Goal: Task Accomplishment & Management: Complete application form

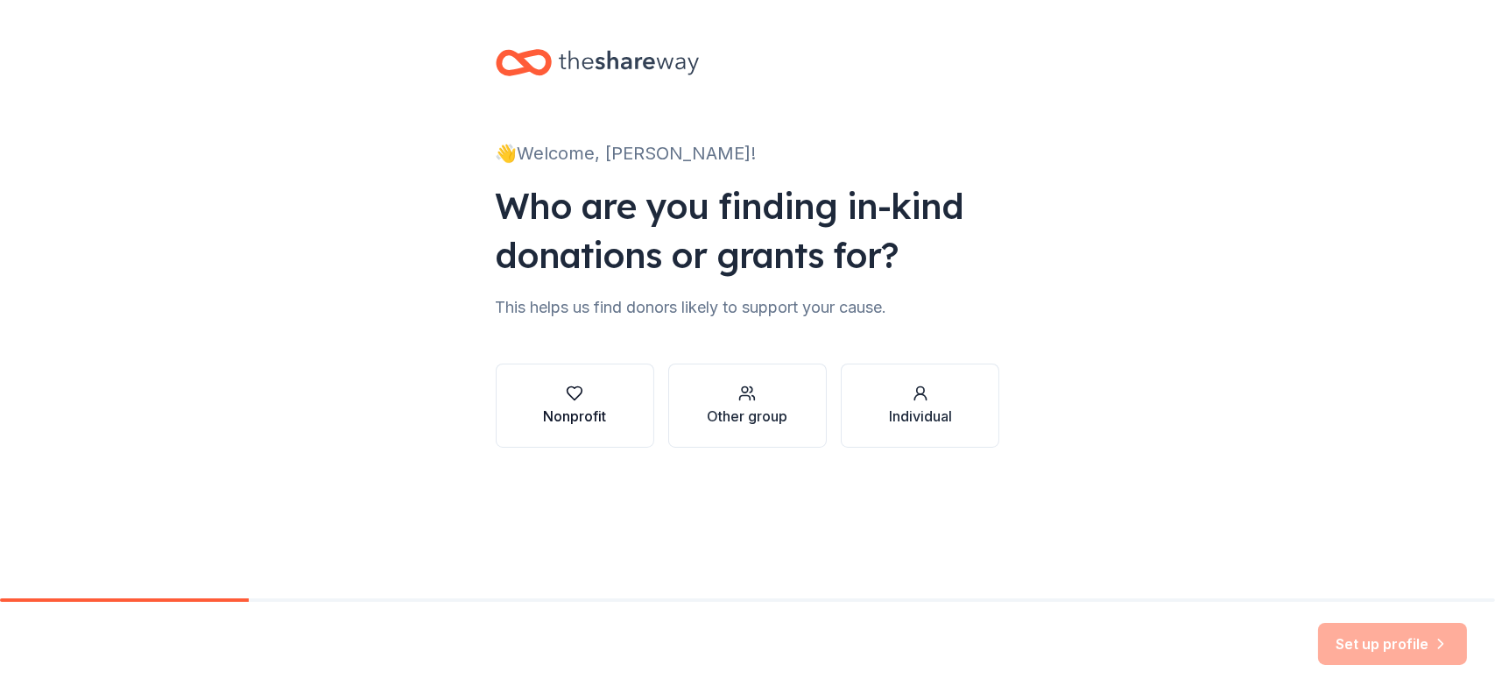
click at [561, 368] on button "Nonprofit" at bounding box center [575, 405] width 158 height 84
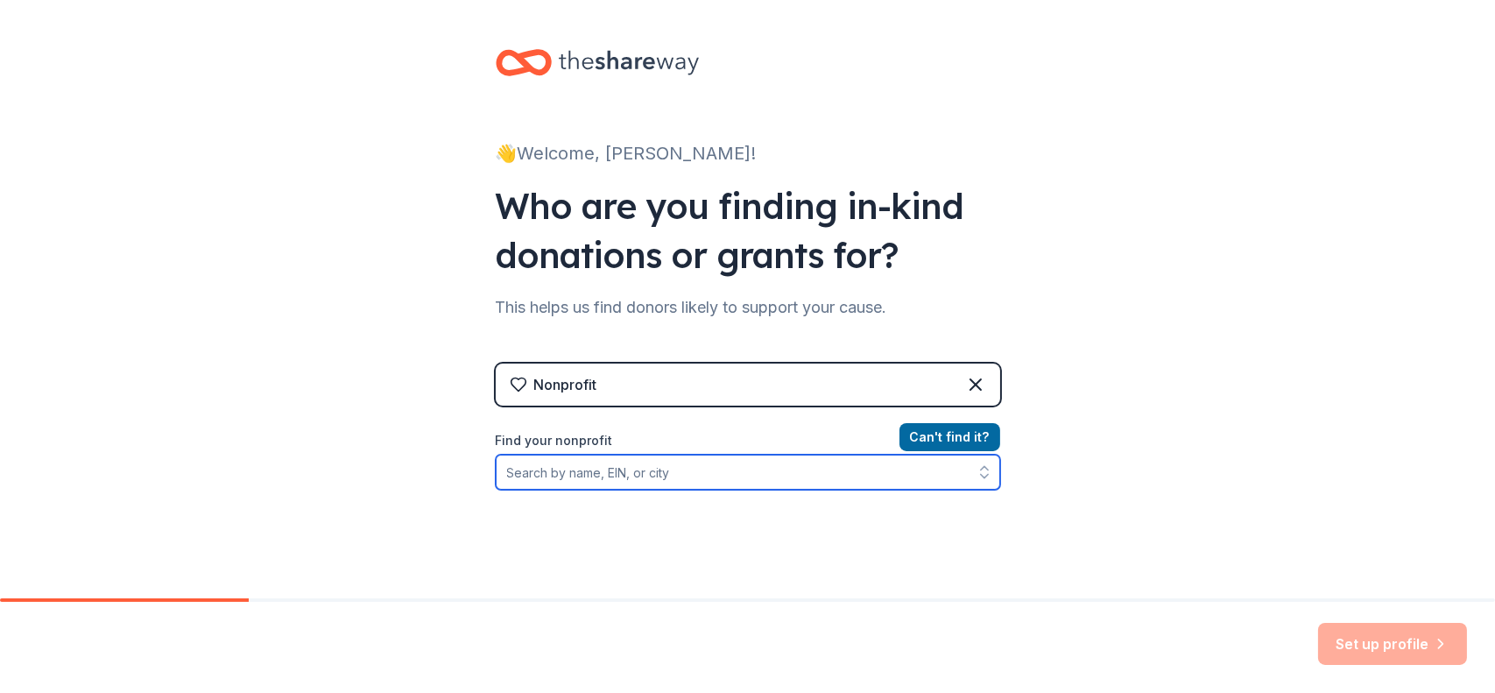
click at [658, 472] on input "Find your nonprofit" at bounding box center [748, 471] width 504 height 35
type input "Th"
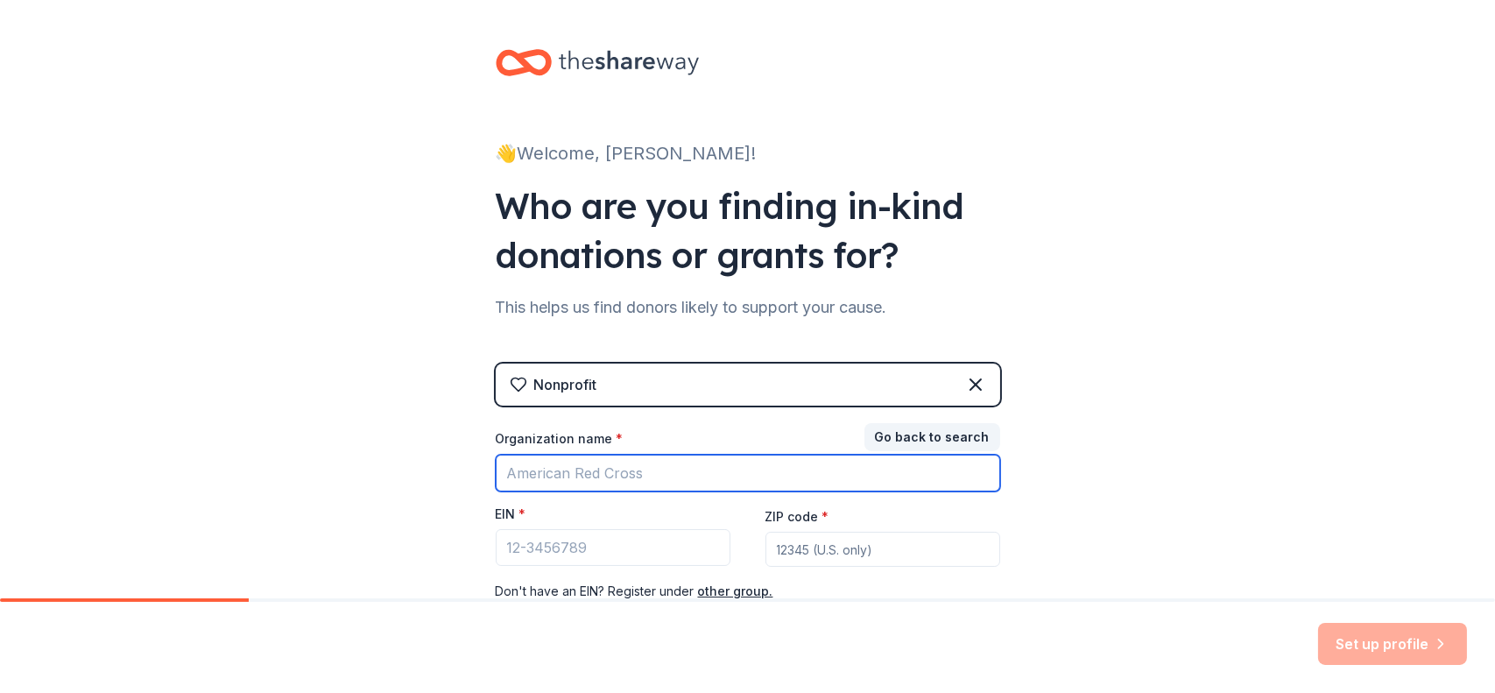
click at [618, 473] on input "Organization name *" at bounding box center [748, 472] width 504 height 37
type input "www.thelellowfoundation.org"
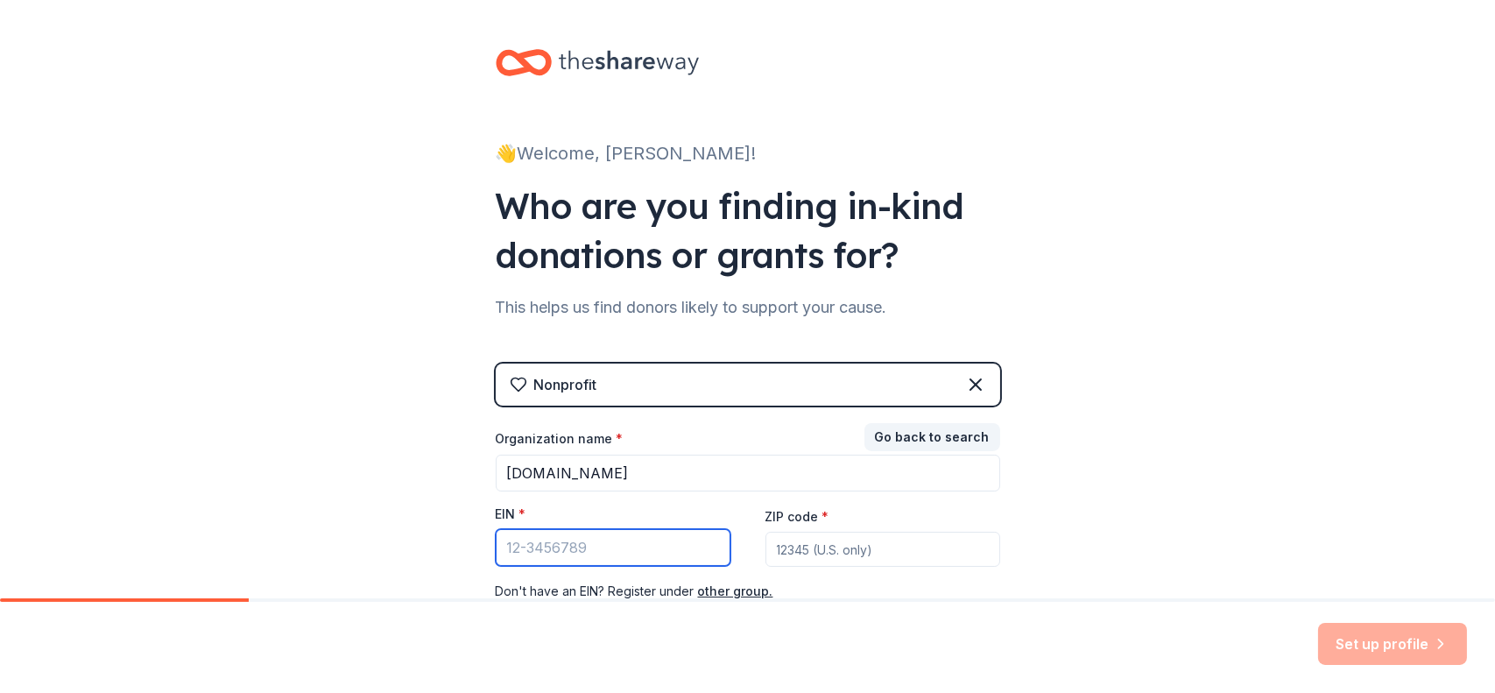
click at [588, 549] on input "EIN *" at bounding box center [613, 547] width 235 height 37
type input "81-4040338"
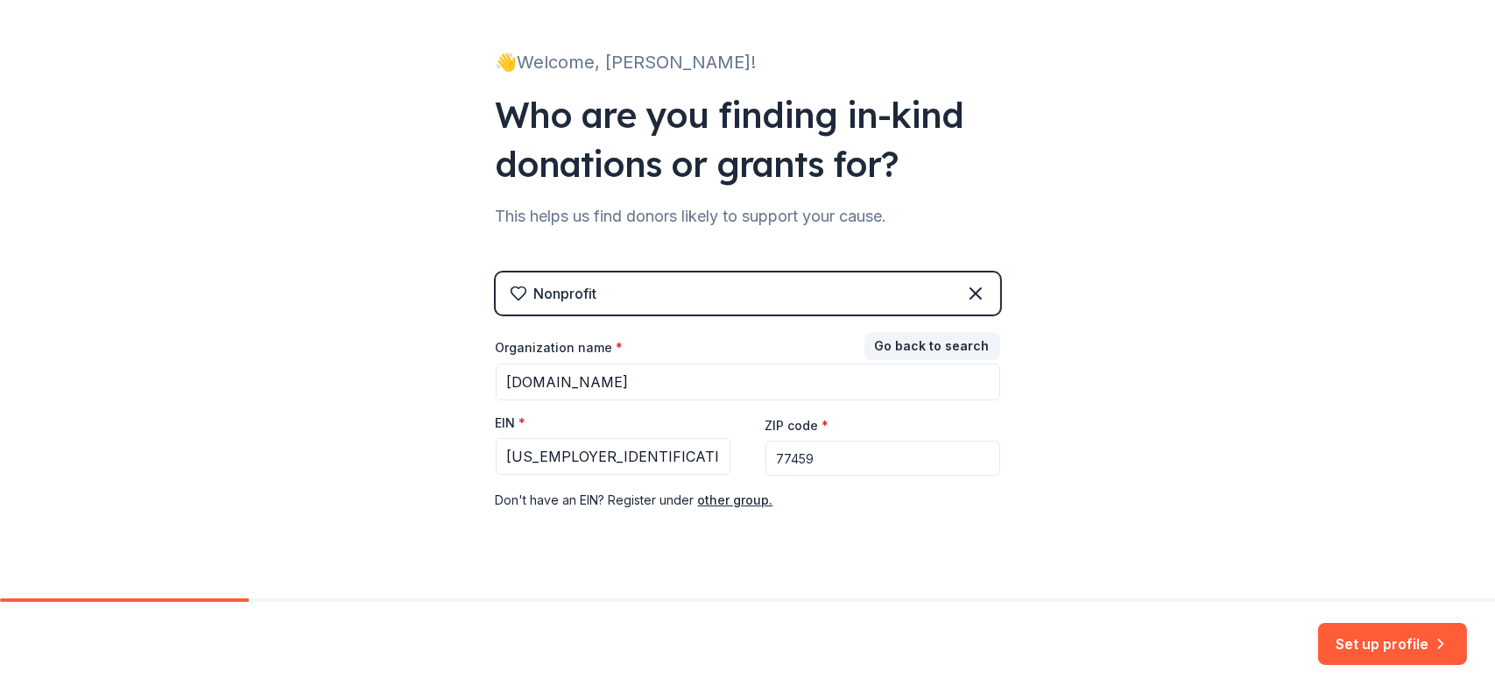
scroll to position [123, 0]
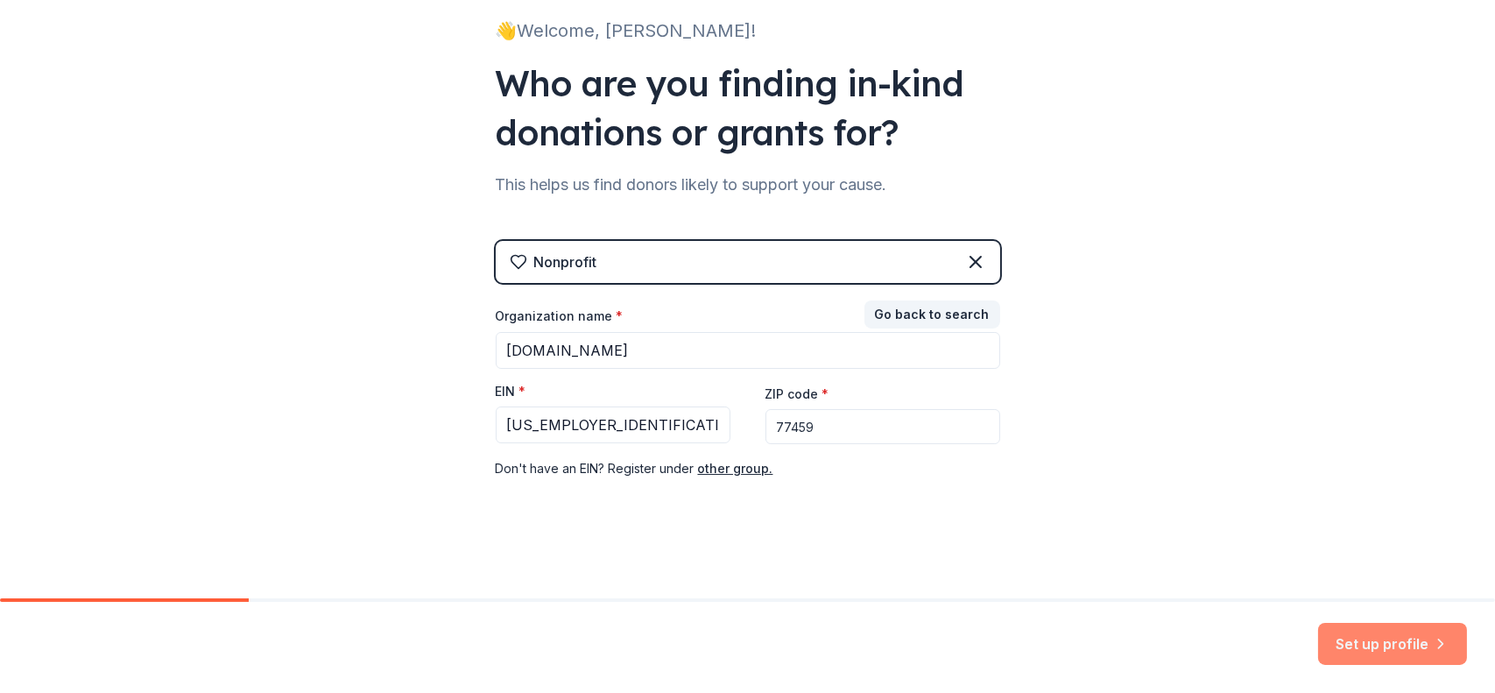
type input "77459"
click at [1376, 637] on button "Set up profile" at bounding box center [1392, 643] width 149 height 42
click at [1376, 637] on div "Set up profile" at bounding box center [1392, 643] width 149 height 42
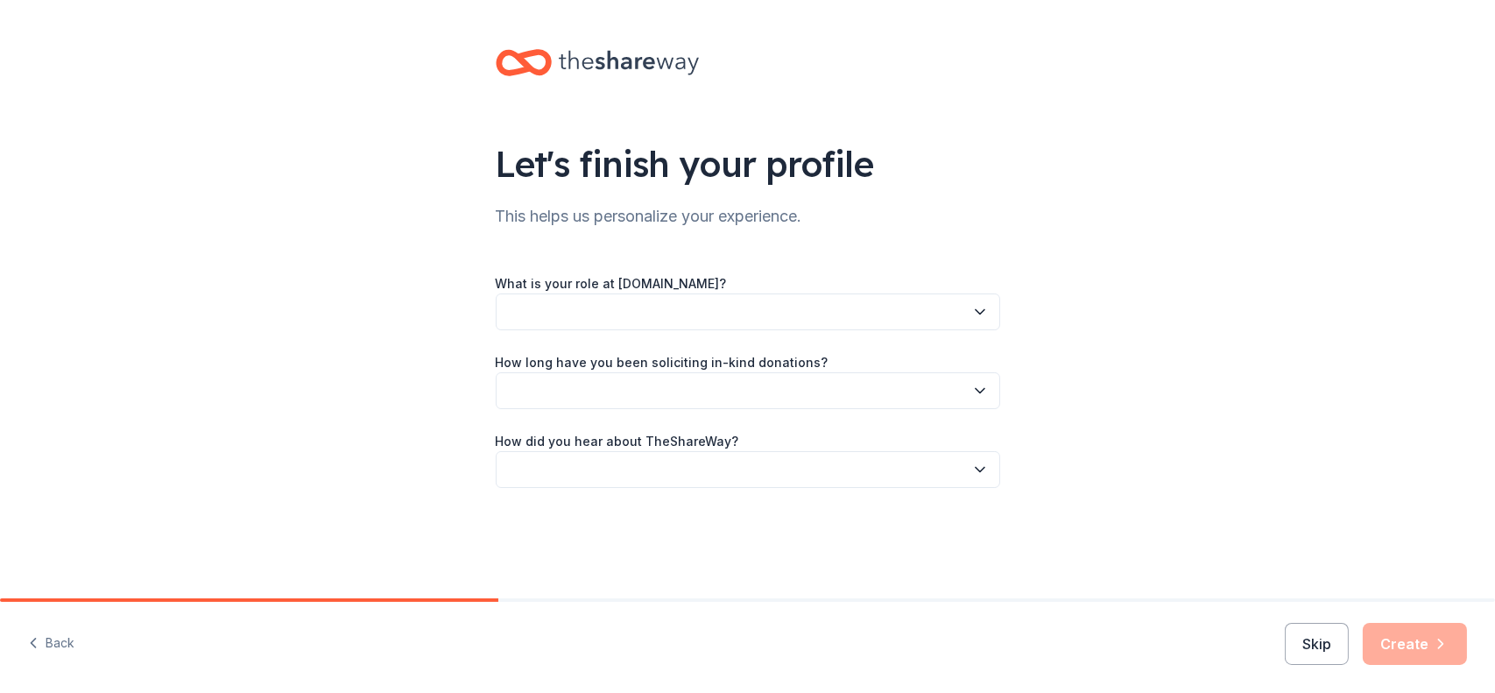
click at [971, 309] on icon "button" at bounding box center [980, 312] width 18 height 18
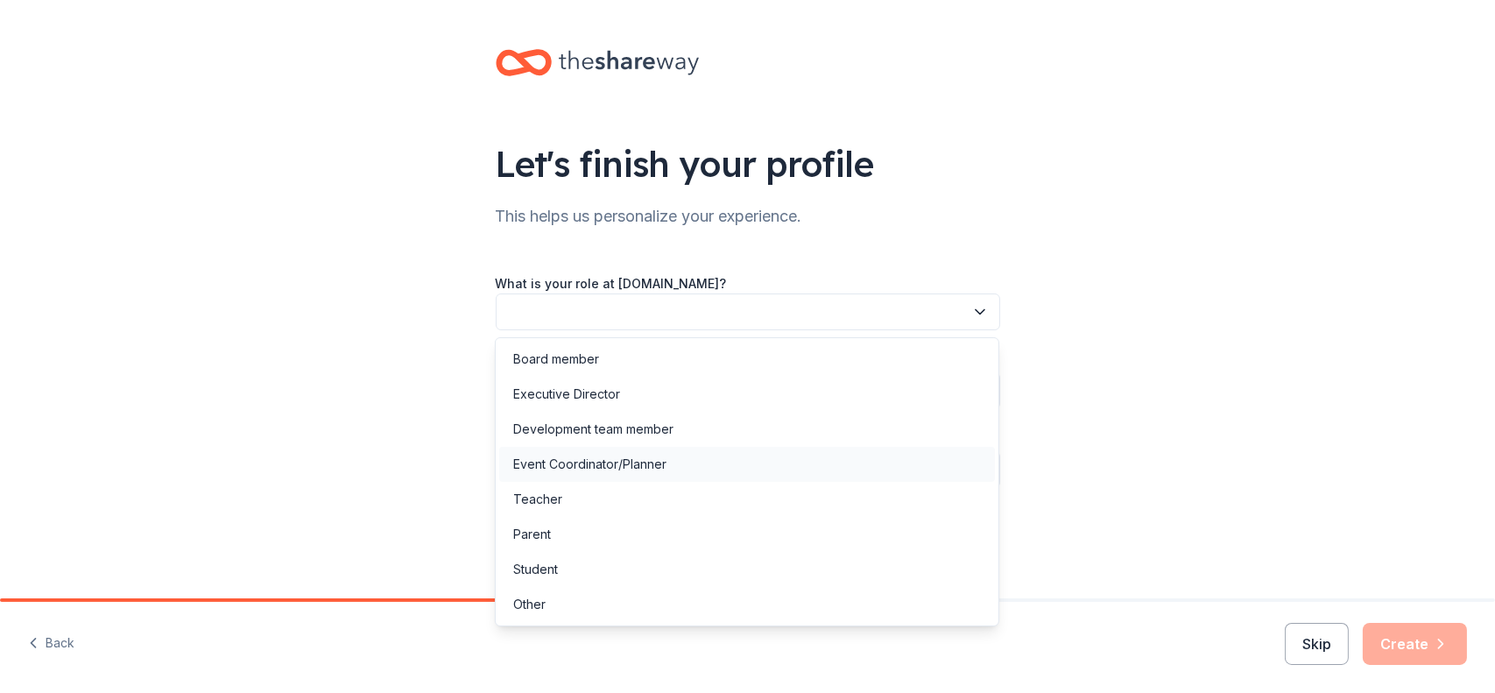
click at [572, 455] on div "Event Coordinator/Planner" at bounding box center [589, 464] width 153 height 21
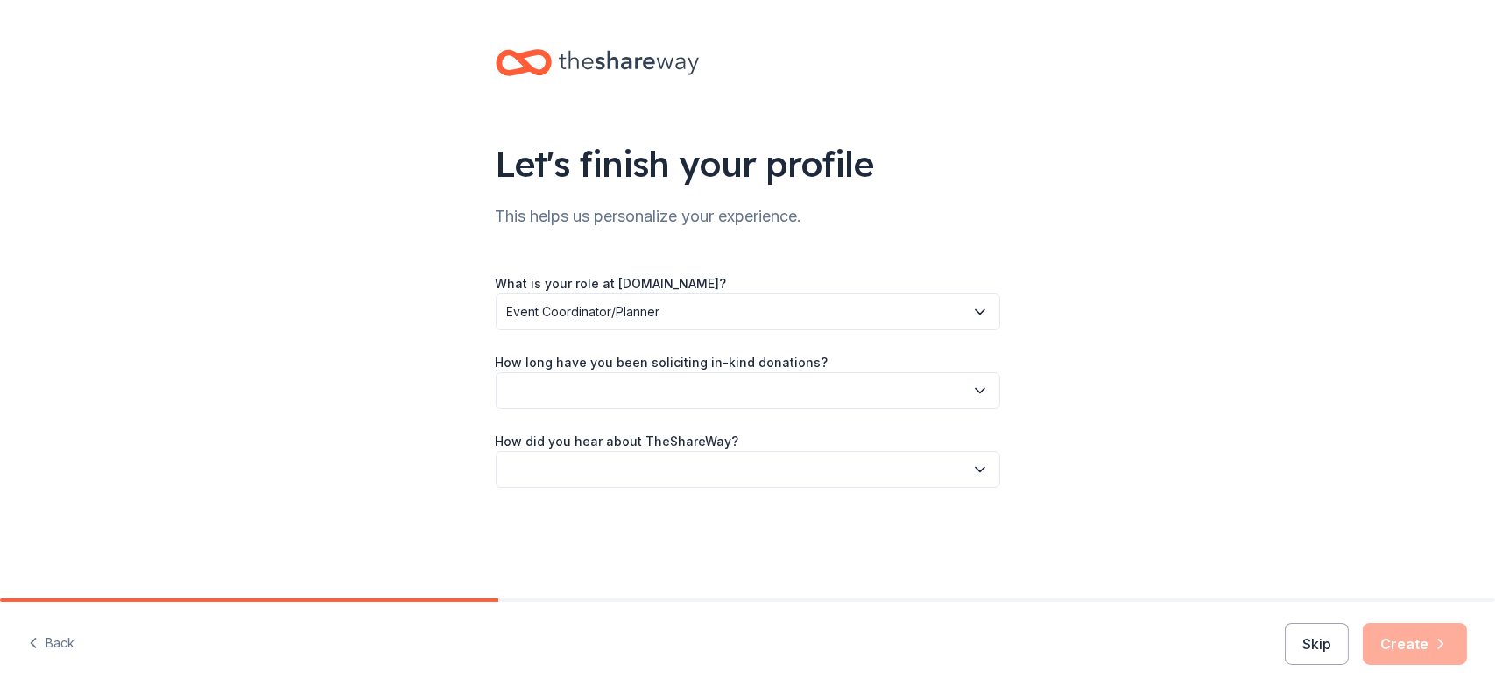
click at [976, 388] on icon "button" at bounding box center [980, 391] width 18 height 18
click at [572, 503] on div "2 to 5 years" at bounding box center [547, 507] width 68 height 21
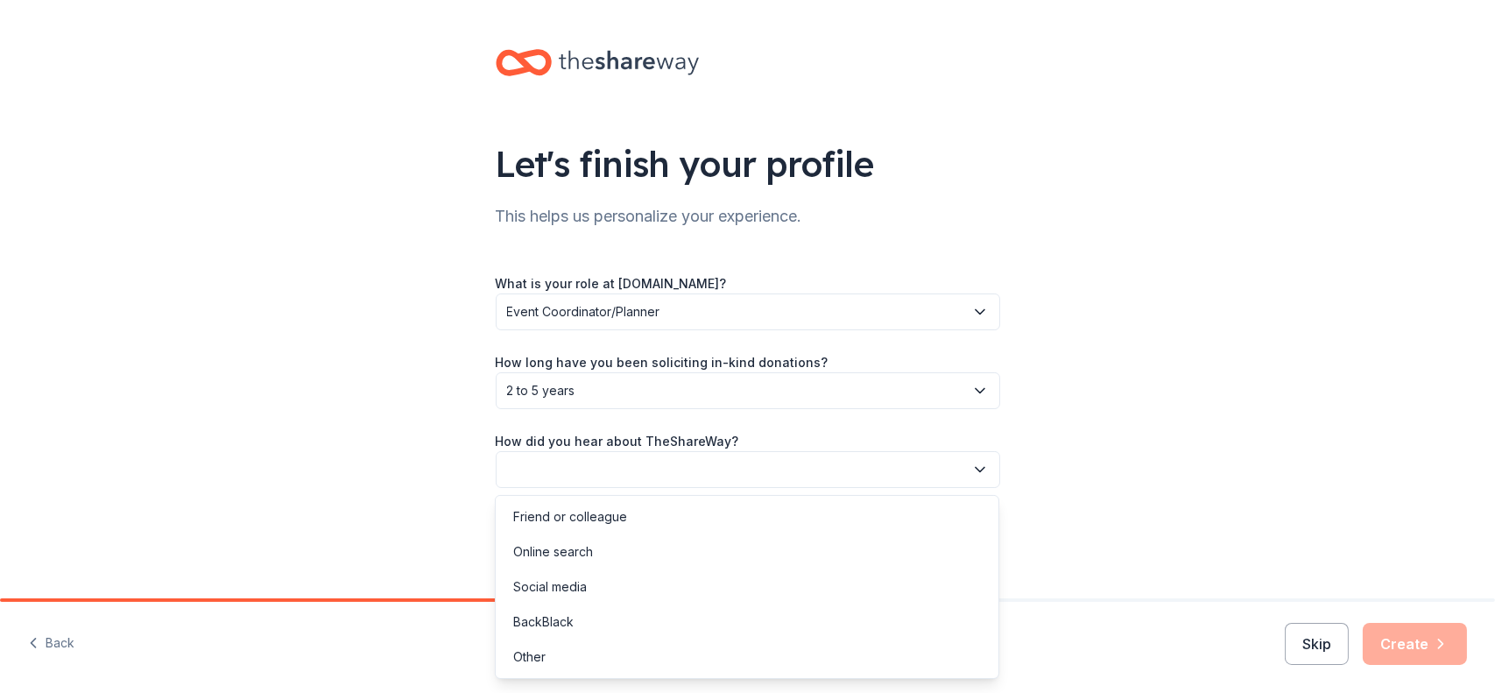
click at [980, 462] on icon "button" at bounding box center [980, 470] width 18 height 18
click at [600, 551] on div "Online search" at bounding box center [747, 551] width 496 height 35
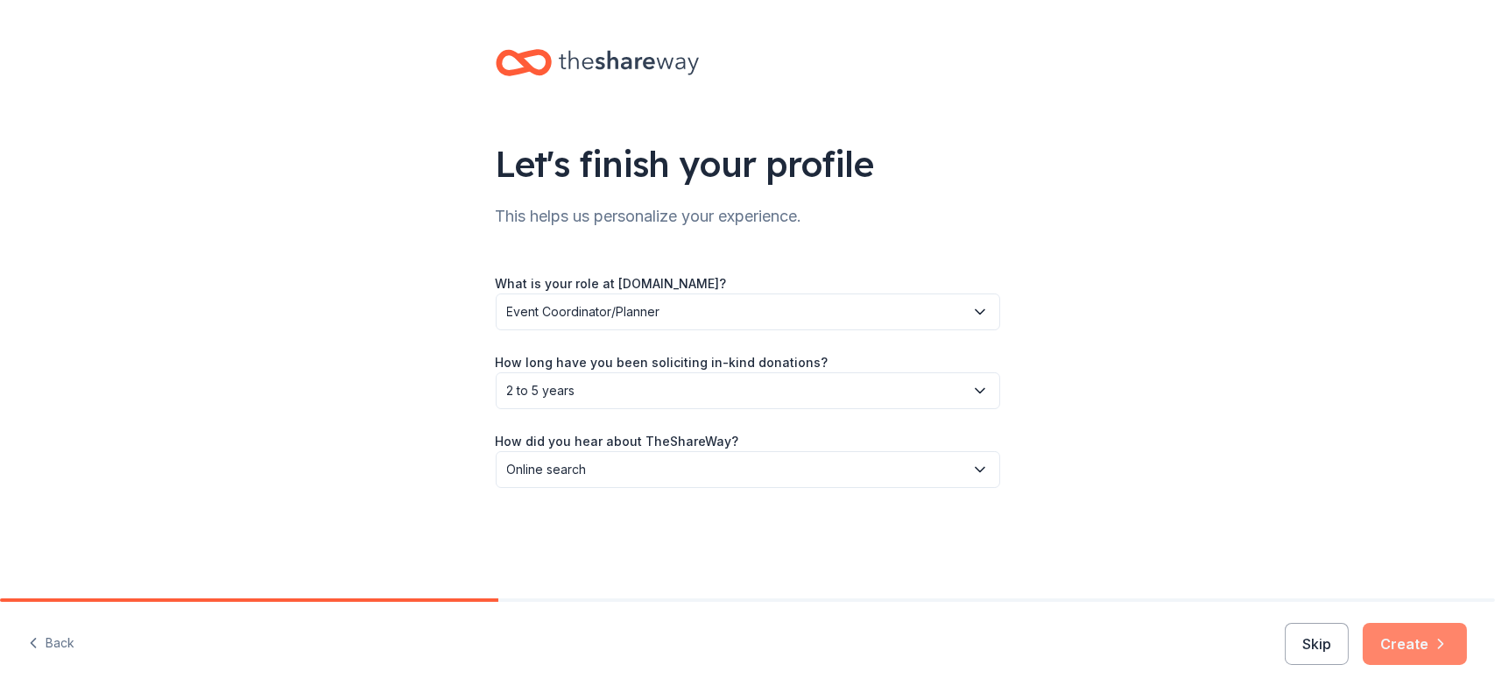
click at [1412, 639] on button "Create" at bounding box center [1414, 643] width 104 height 42
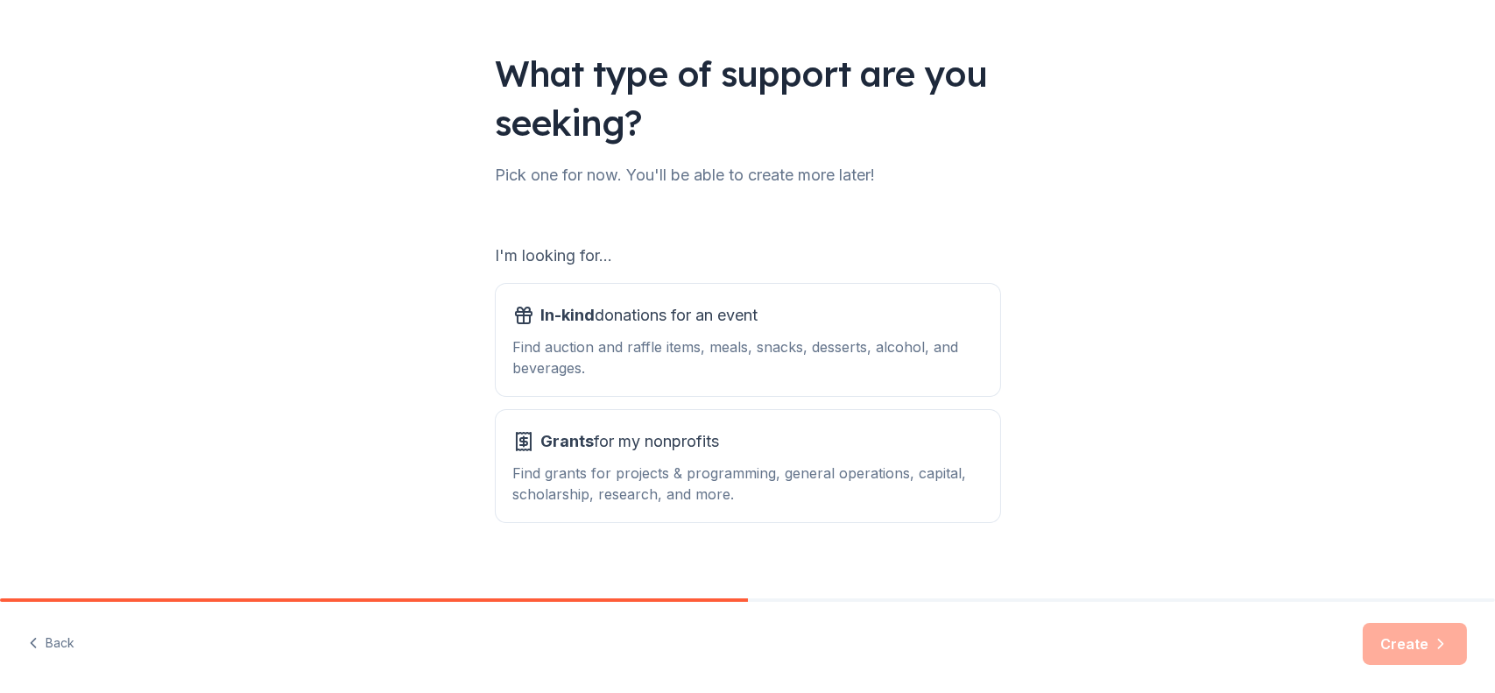
scroll to position [109, 0]
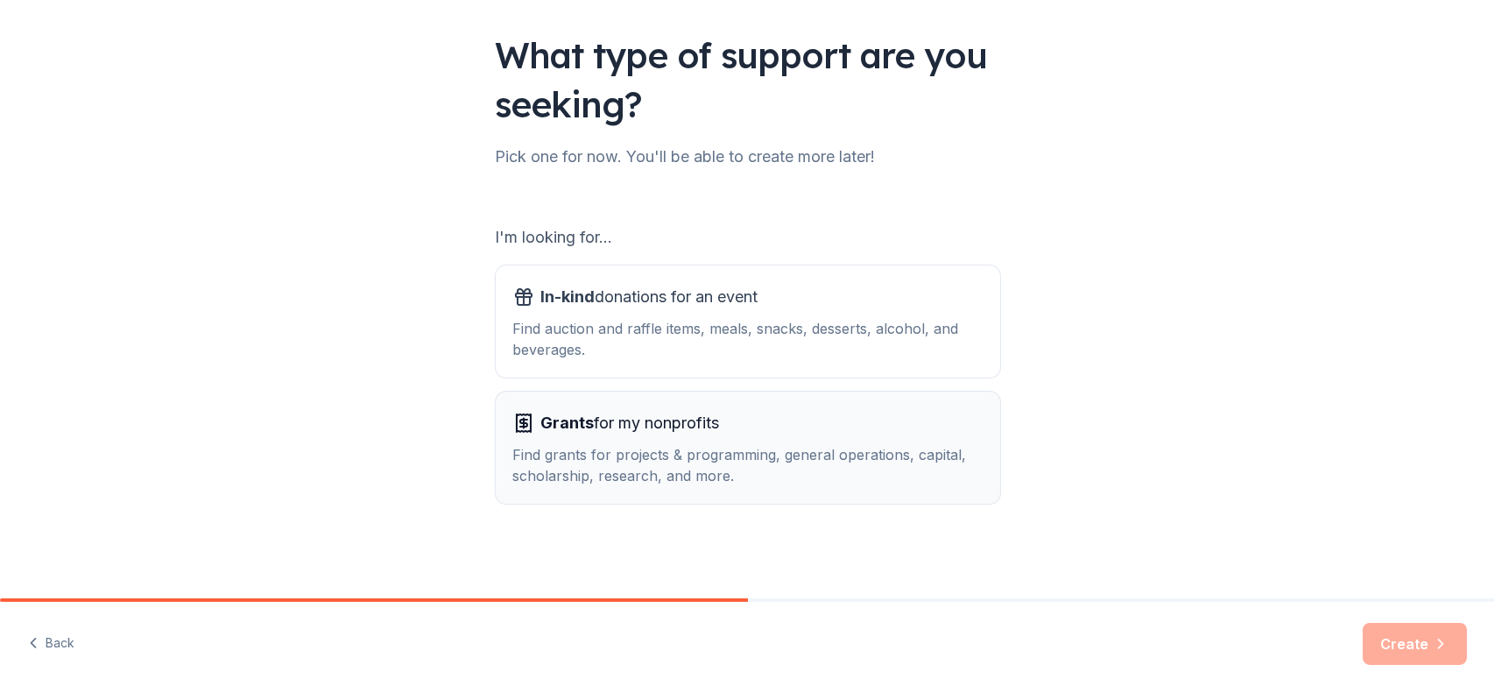
click at [633, 454] on div "Find grants for projects & programming, general operations, capital, scholarshi…" at bounding box center [747, 465] width 469 height 42
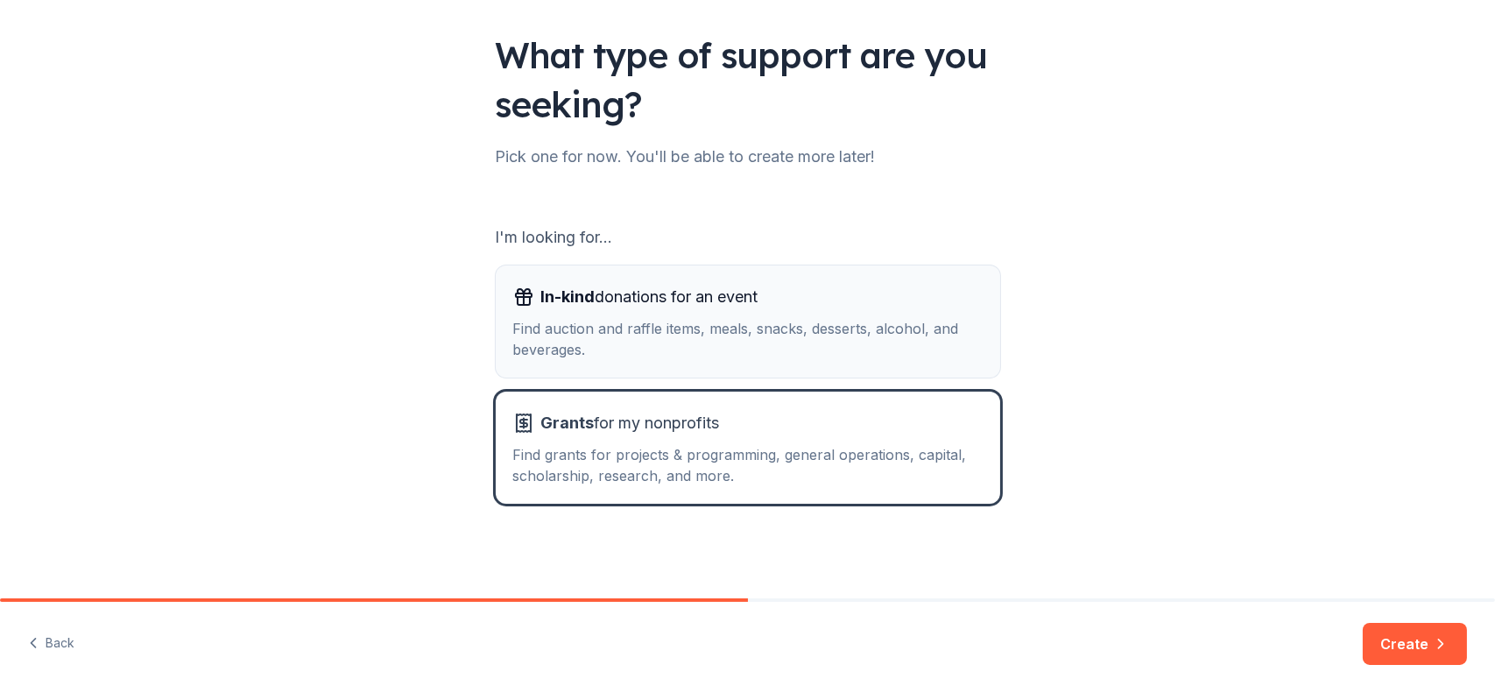
click at [632, 320] on div "Find auction and raffle items, meals, snacks, desserts, alcohol, and beverages." at bounding box center [747, 339] width 469 height 42
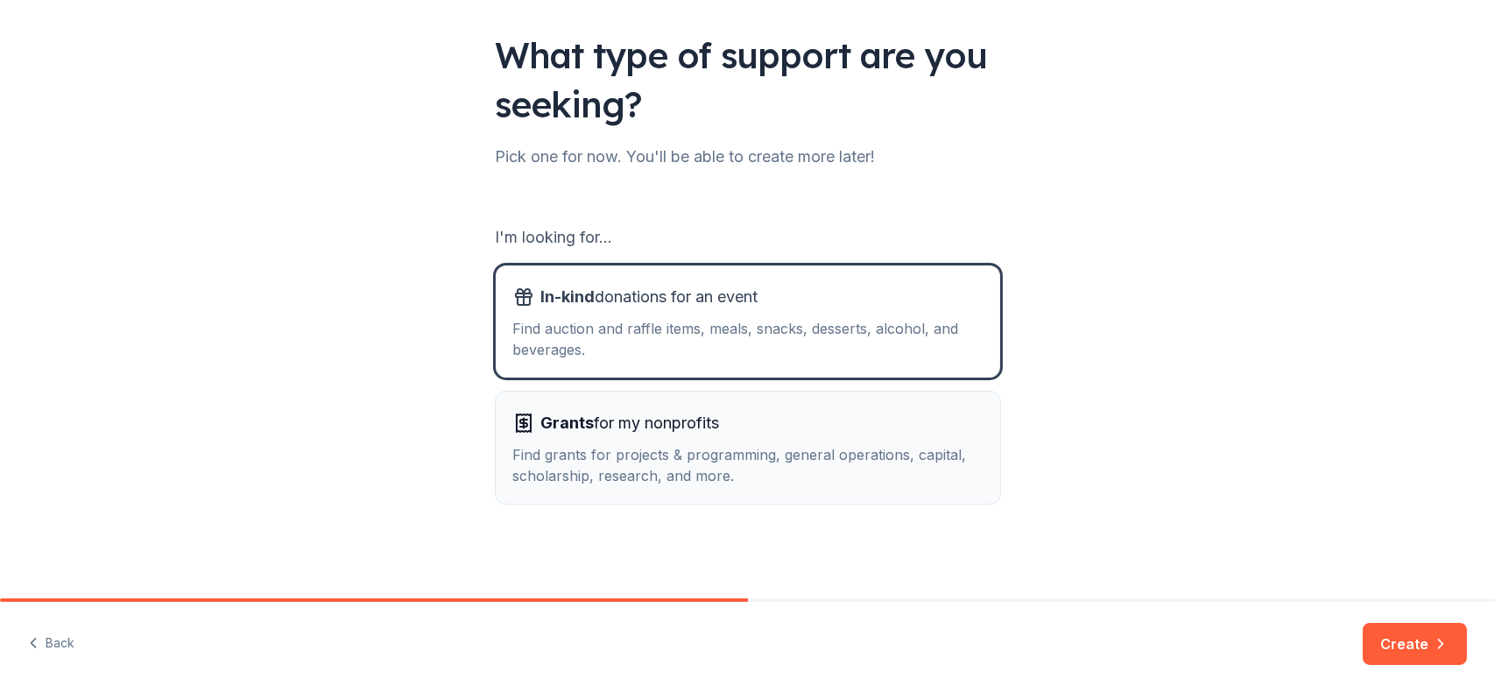
click at [628, 437] on div "Grants for my nonprofits Find grants for projects & programming, general operat…" at bounding box center [747, 447] width 469 height 77
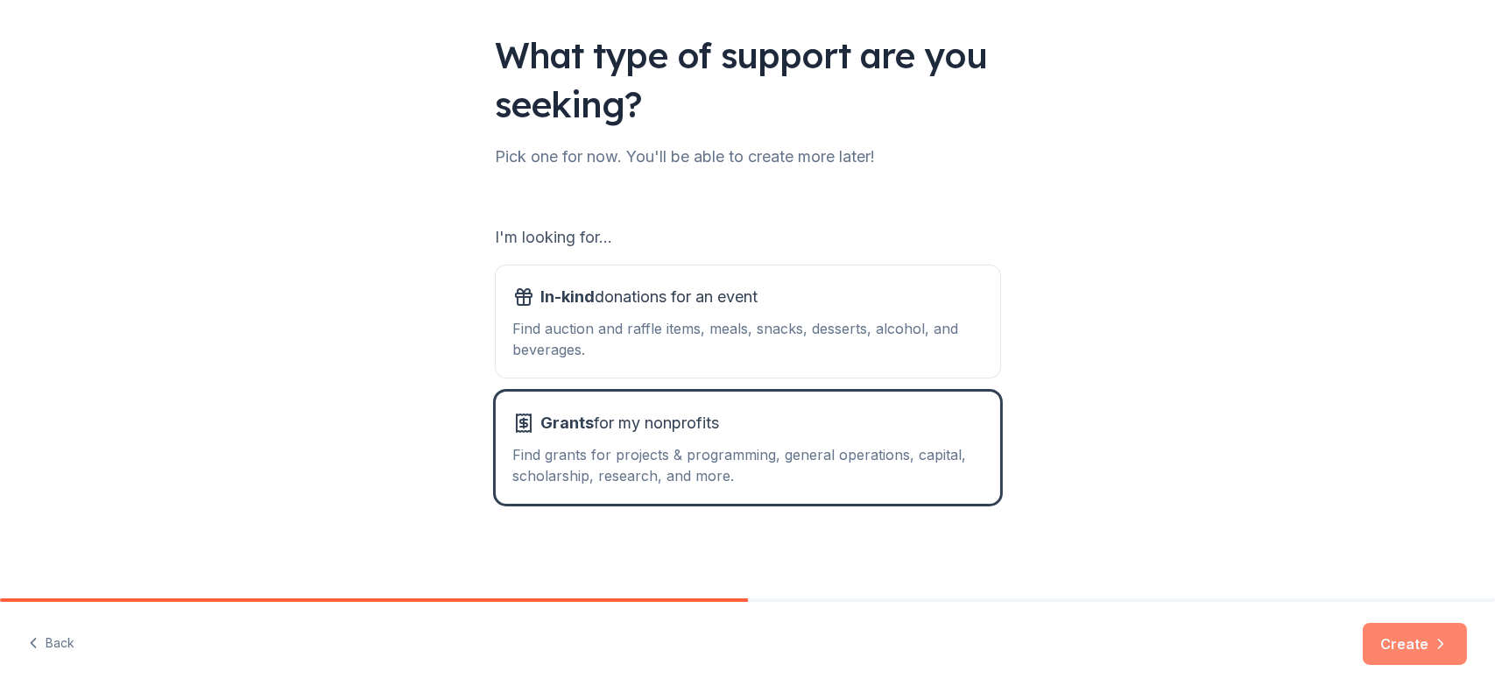
click at [1403, 651] on button "Create" at bounding box center [1414, 643] width 104 height 42
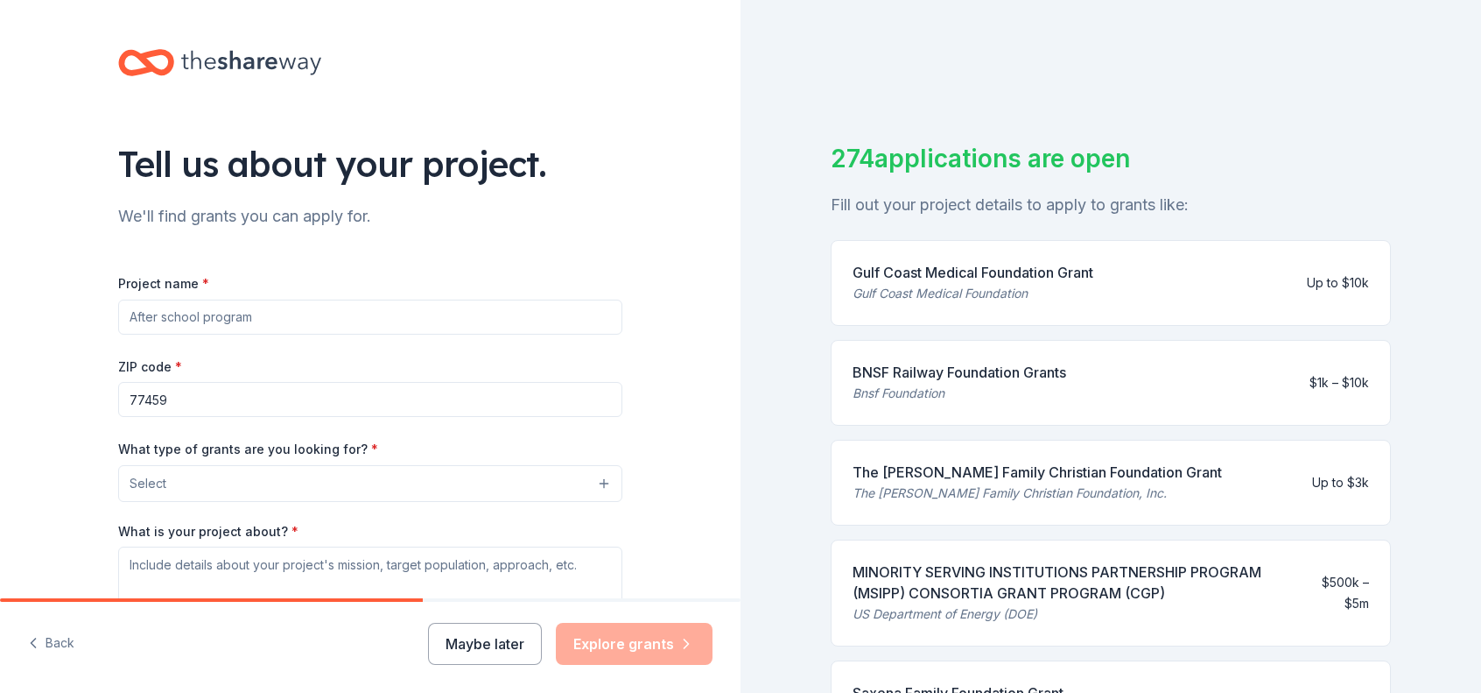
click at [172, 317] on input "Project name *" at bounding box center [370, 316] width 504 height 35
type input "J"
type input "The Lellow Foundation"
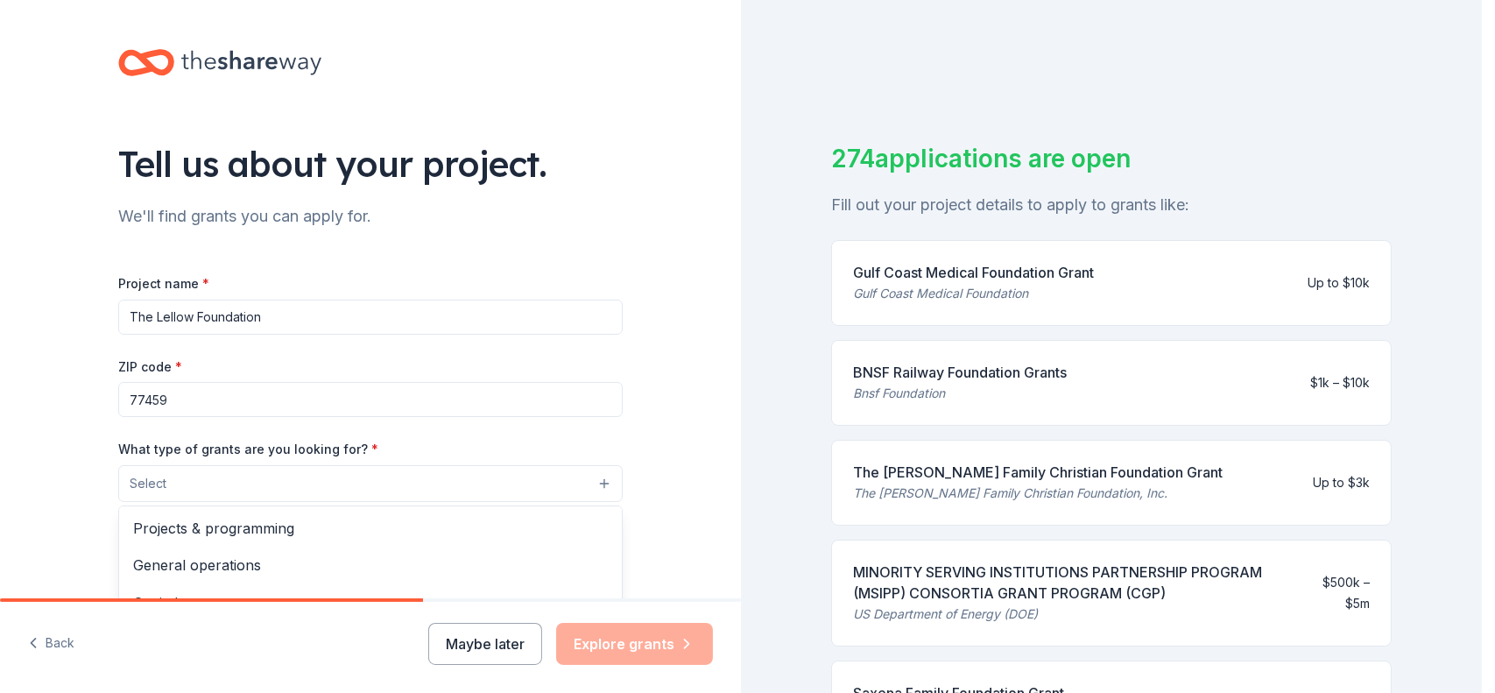
click at [190, 476] on button "Select" at bounding box center [370, 483] width 504 height 37
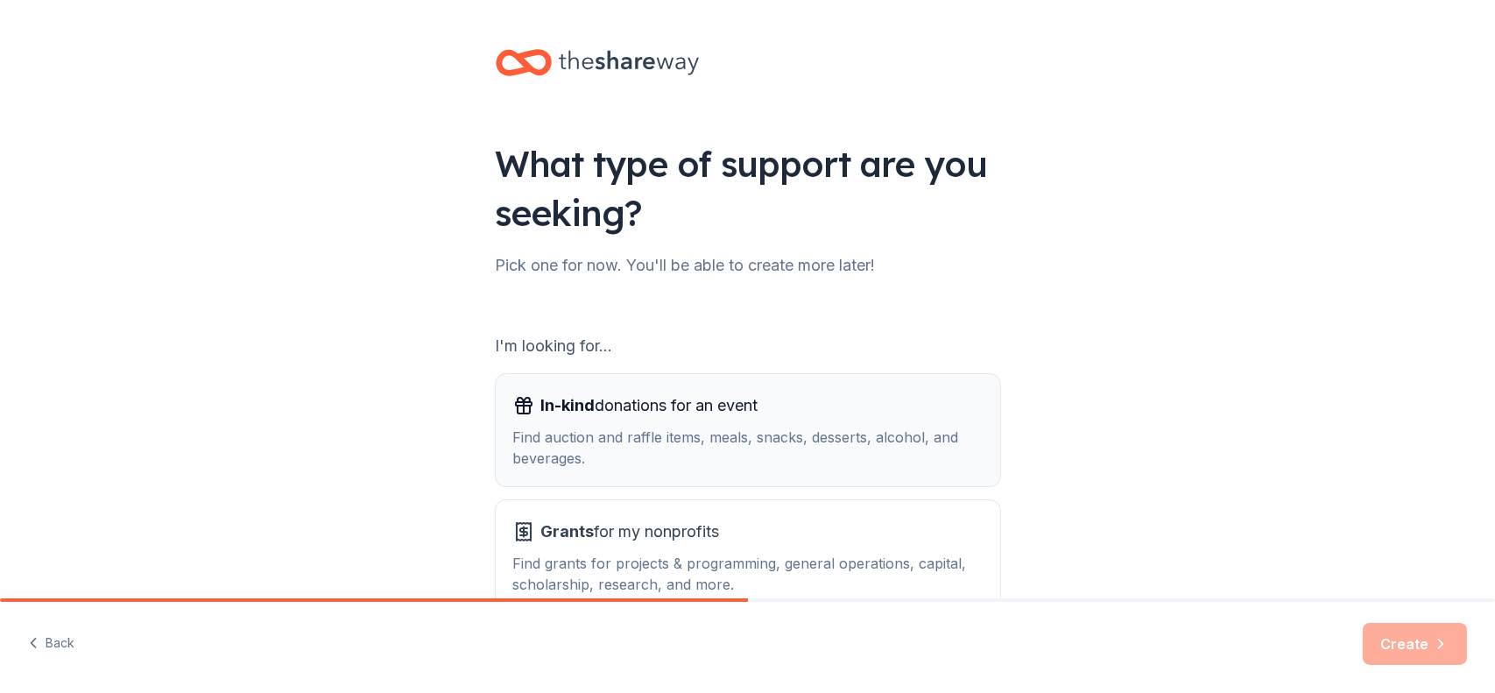
click at [592, 445] on div "Find auction and raffle items, meals, snacks, desserts, alcohol, and beverages." at bounding box center [747, 447] width 469 height 42
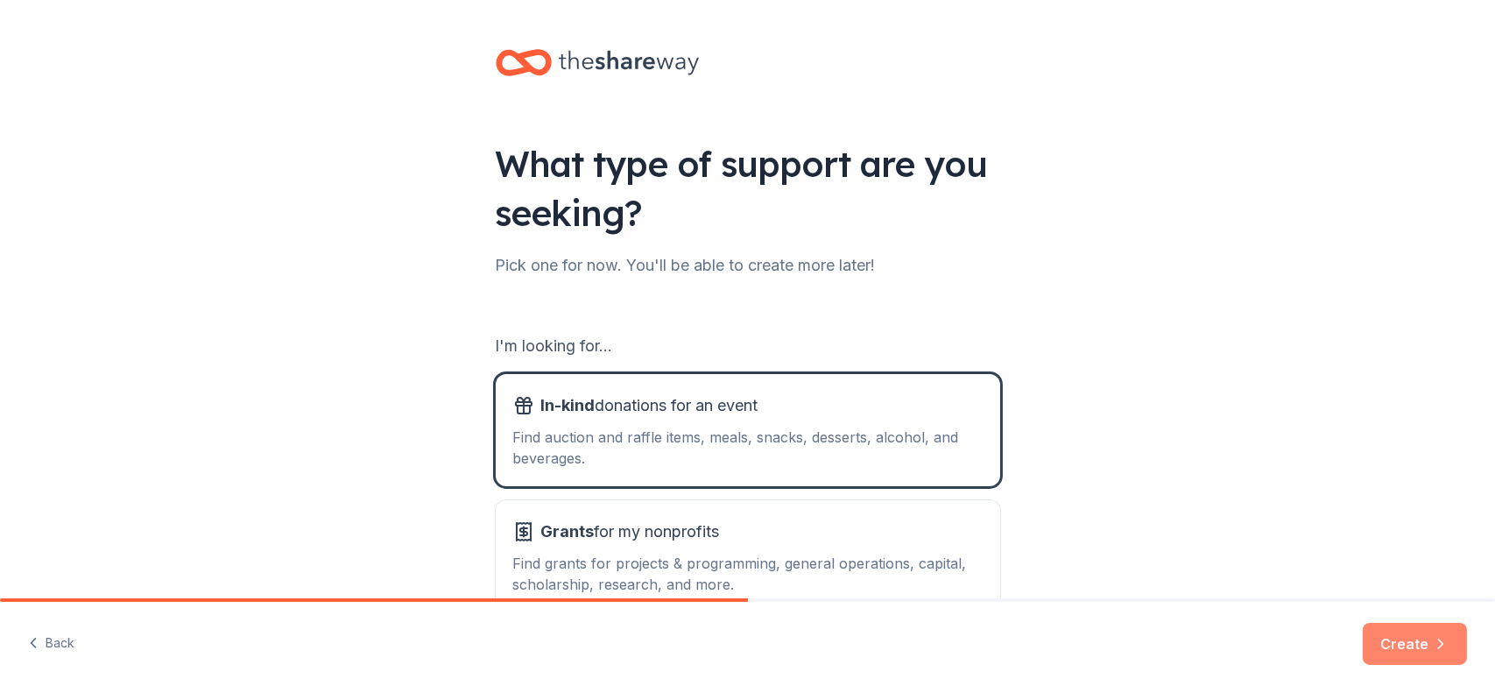
click at [1410, 635] on button "Create" at bounding box center [1414, 643] width 104 height 42
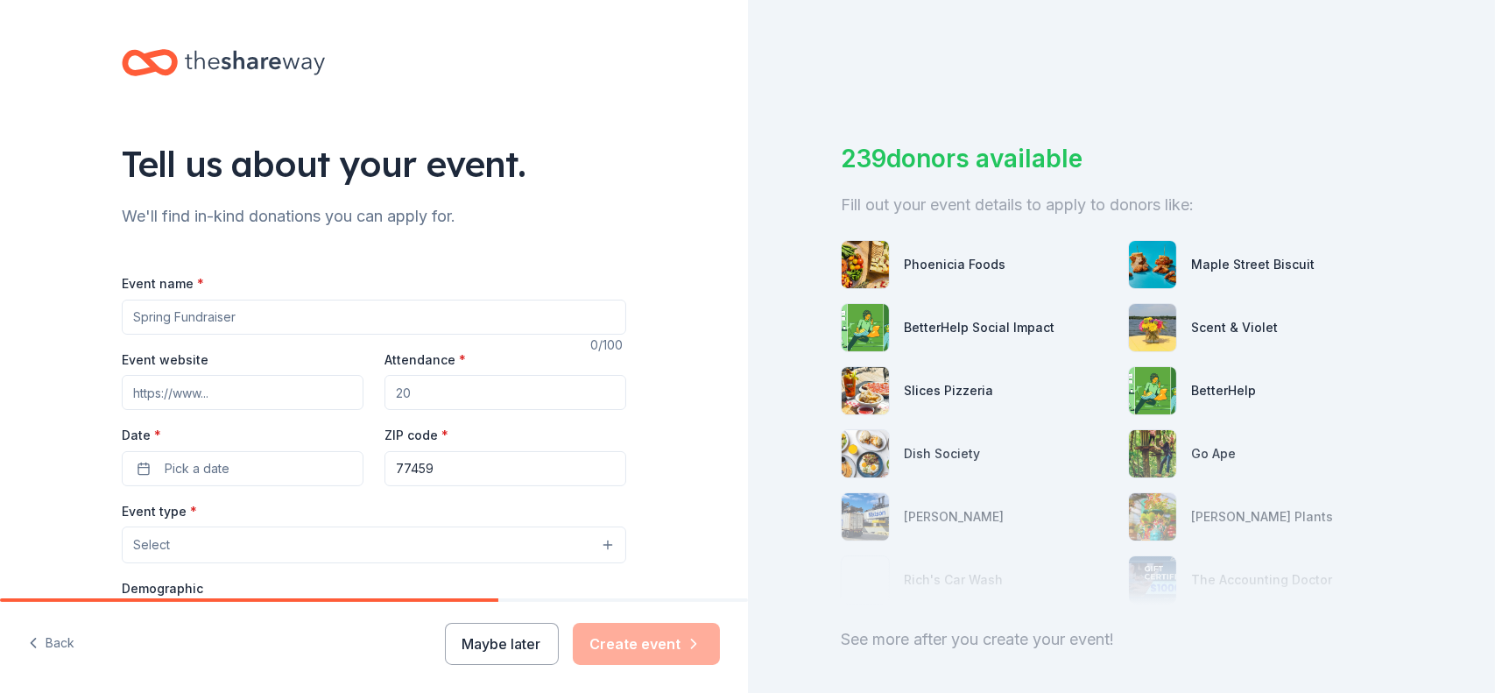
click at [215, 314] on input "Event name *" at bounding box center [374, 316] width 504 height 35
type input "[PERSON_NAME]"
type input "thelellowfoundation.org"
type input "150"
click at [249, 466] on button "Pick a date" at bounding box center [243, 468] width 242 height 35
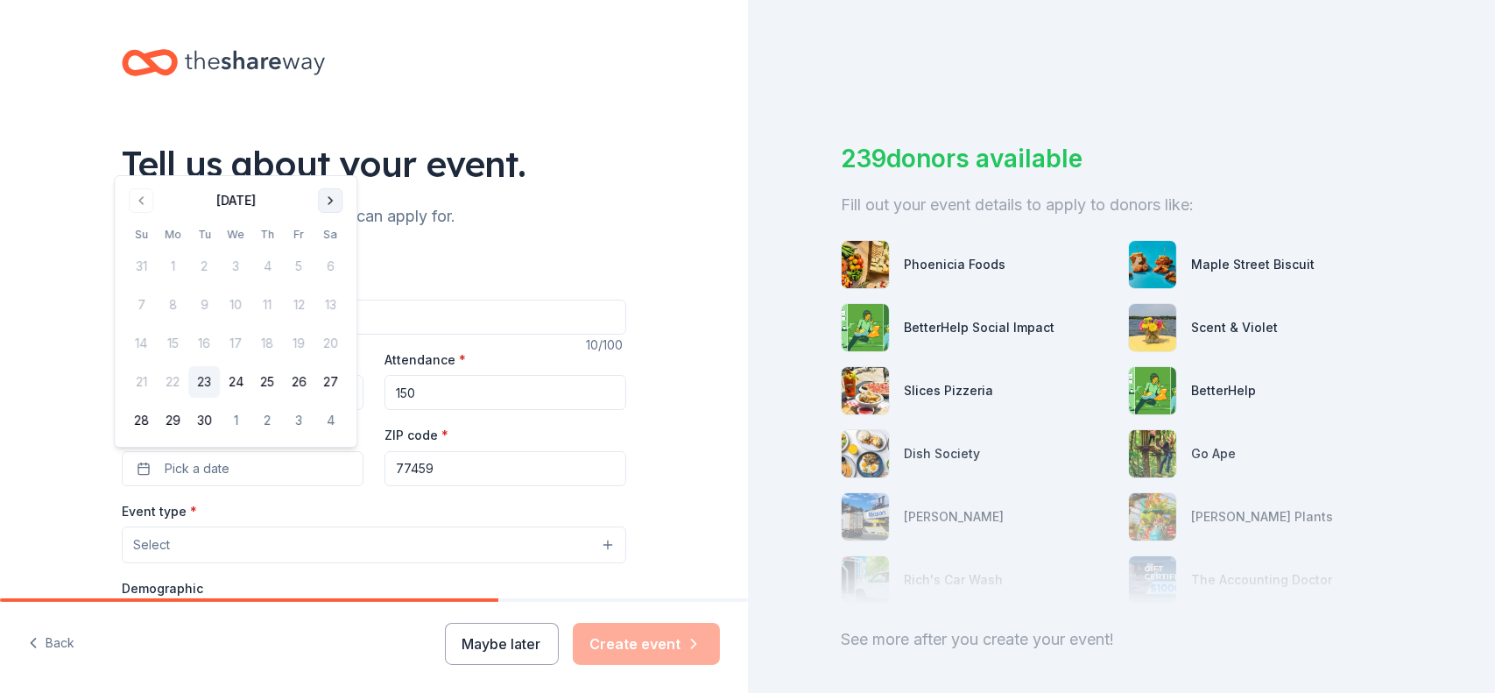
click at [334, 199] on button "Go to next month" at bounding box center [330, 200] width 25 height 25
click at [331, 383] on button "25" at bounding box center [330, 382] width 32 height 32
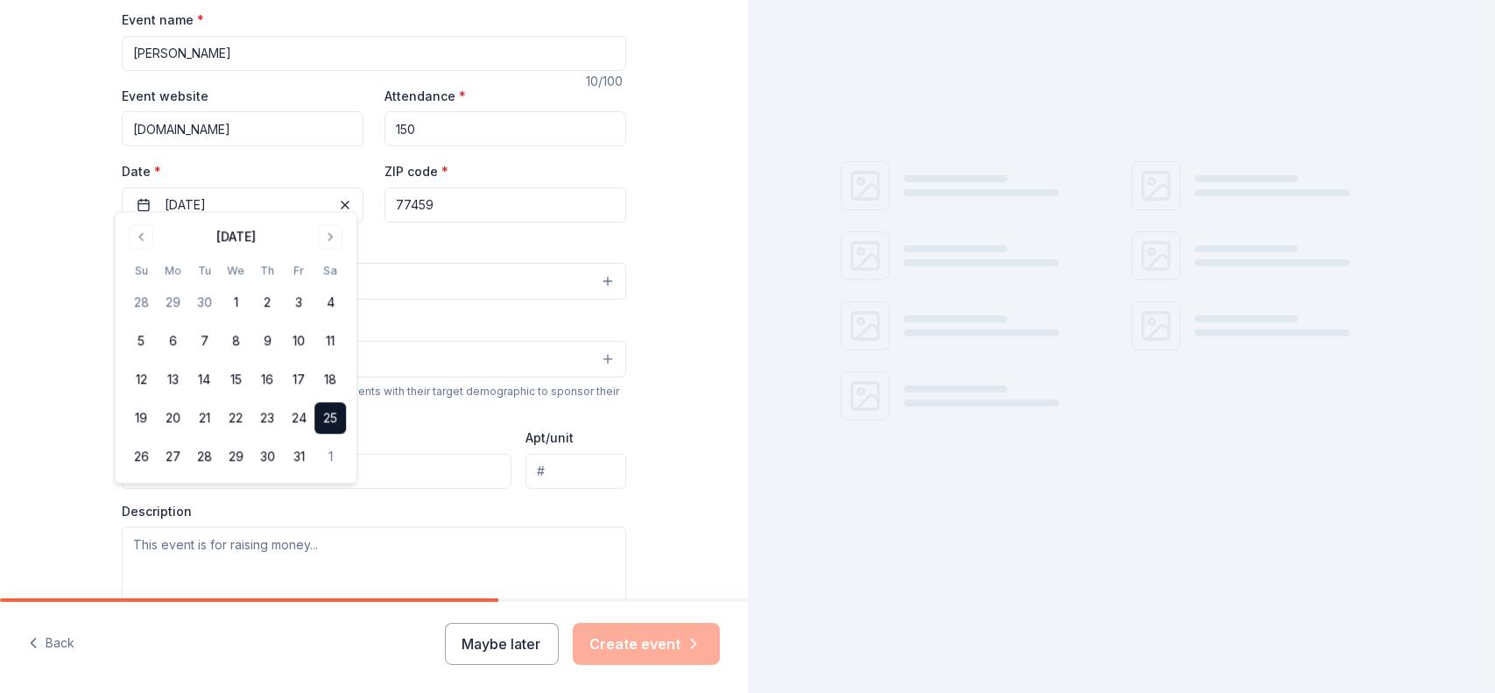
scroll to position [278, 0]
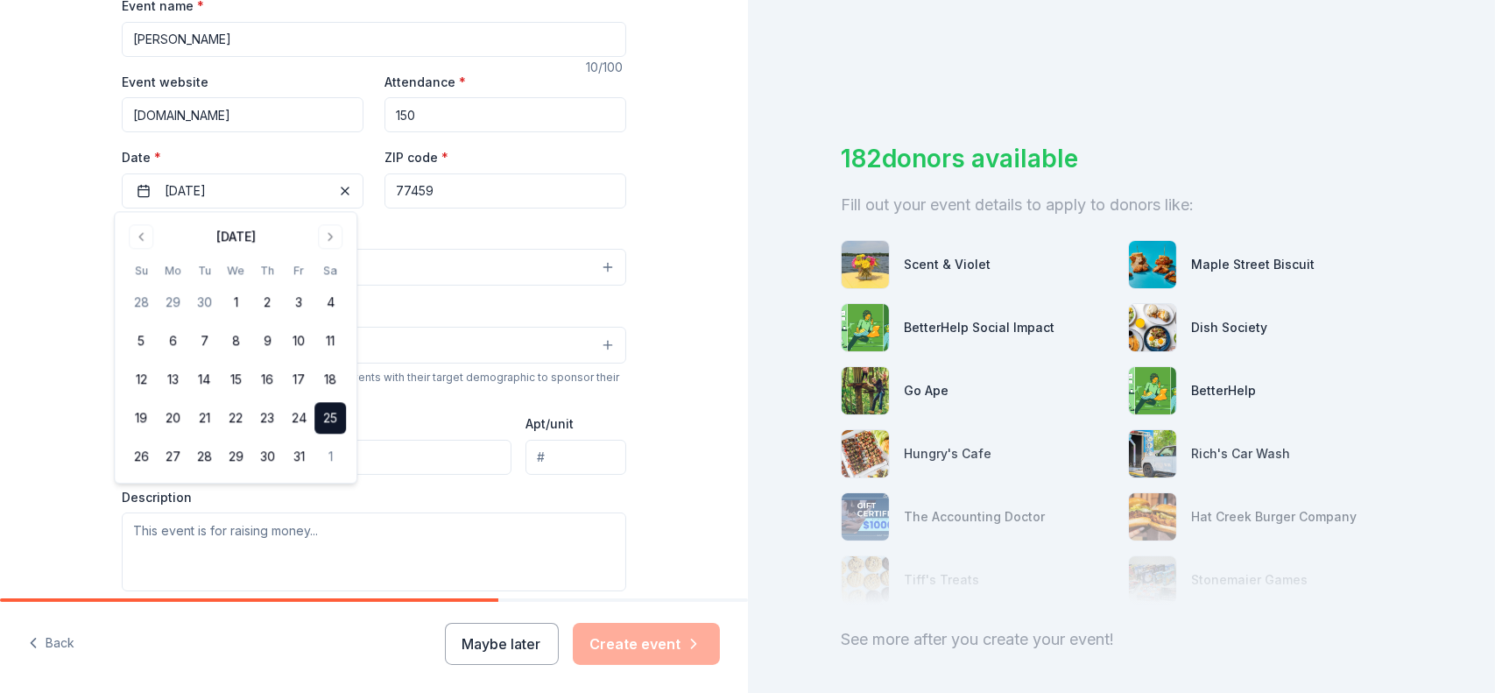
click at [667, 439] on div "Tell us about your event. We'll find in-kind donations you can apply for. Event…" at bounding box center [374, 304] width 748 height 1165
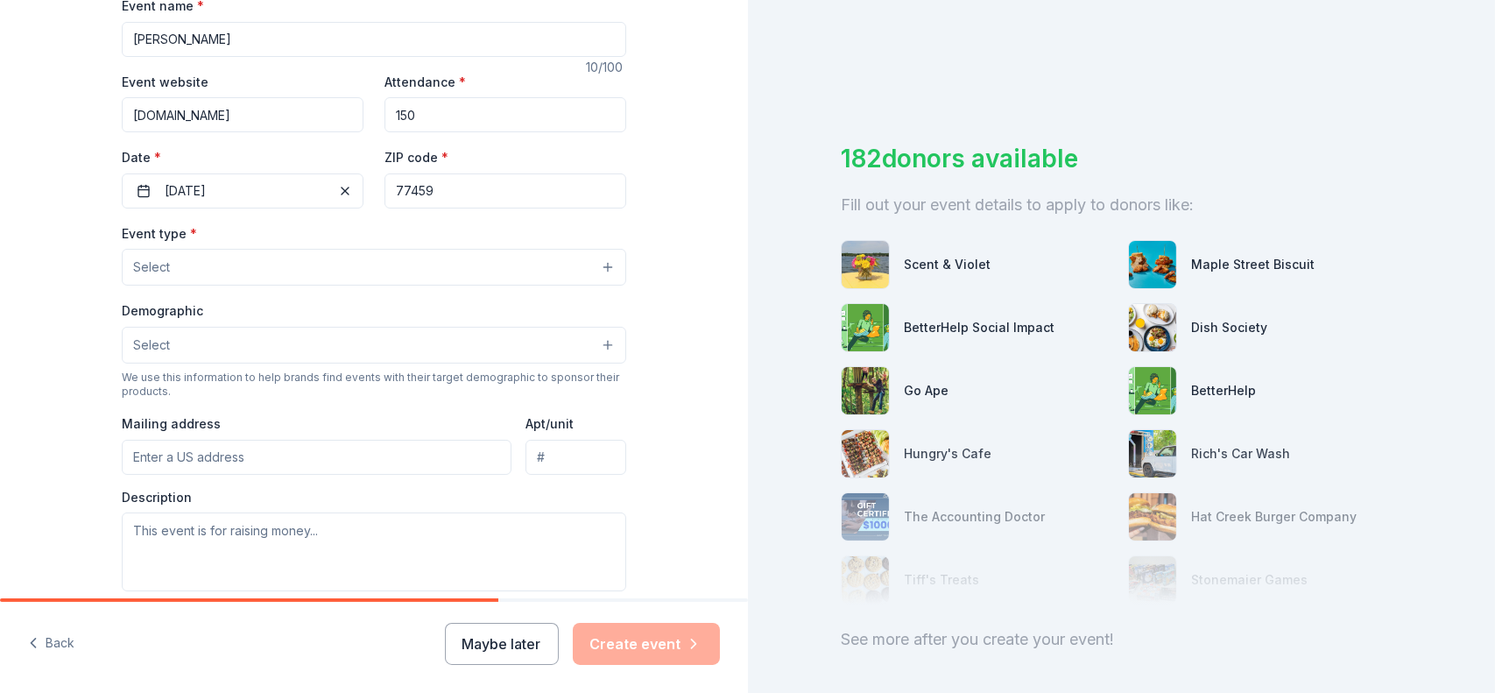
click at [322, 262] on button "Select" at bounding box center [374, 267] width 504 height 37
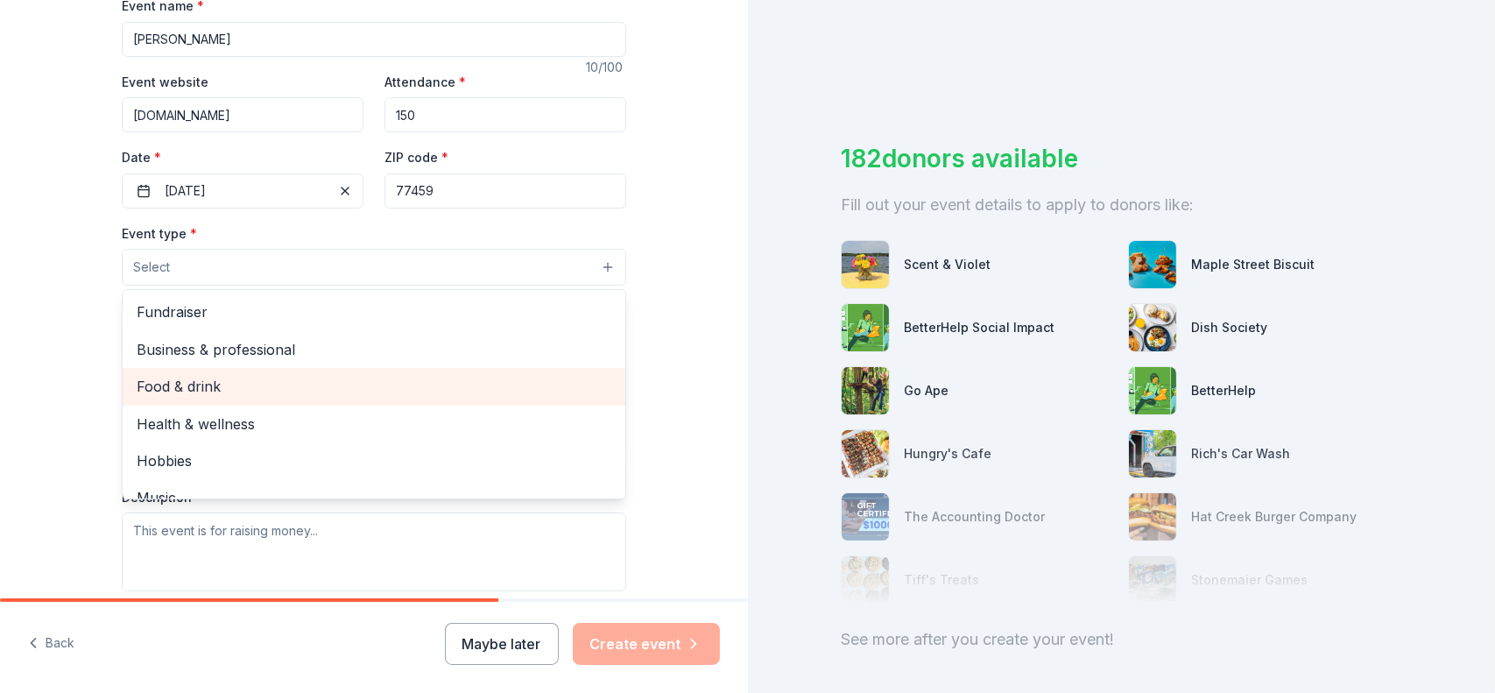
click at [408, 419] on span "Health & wellness" at bounding box center [374, 423] width 475 height 23
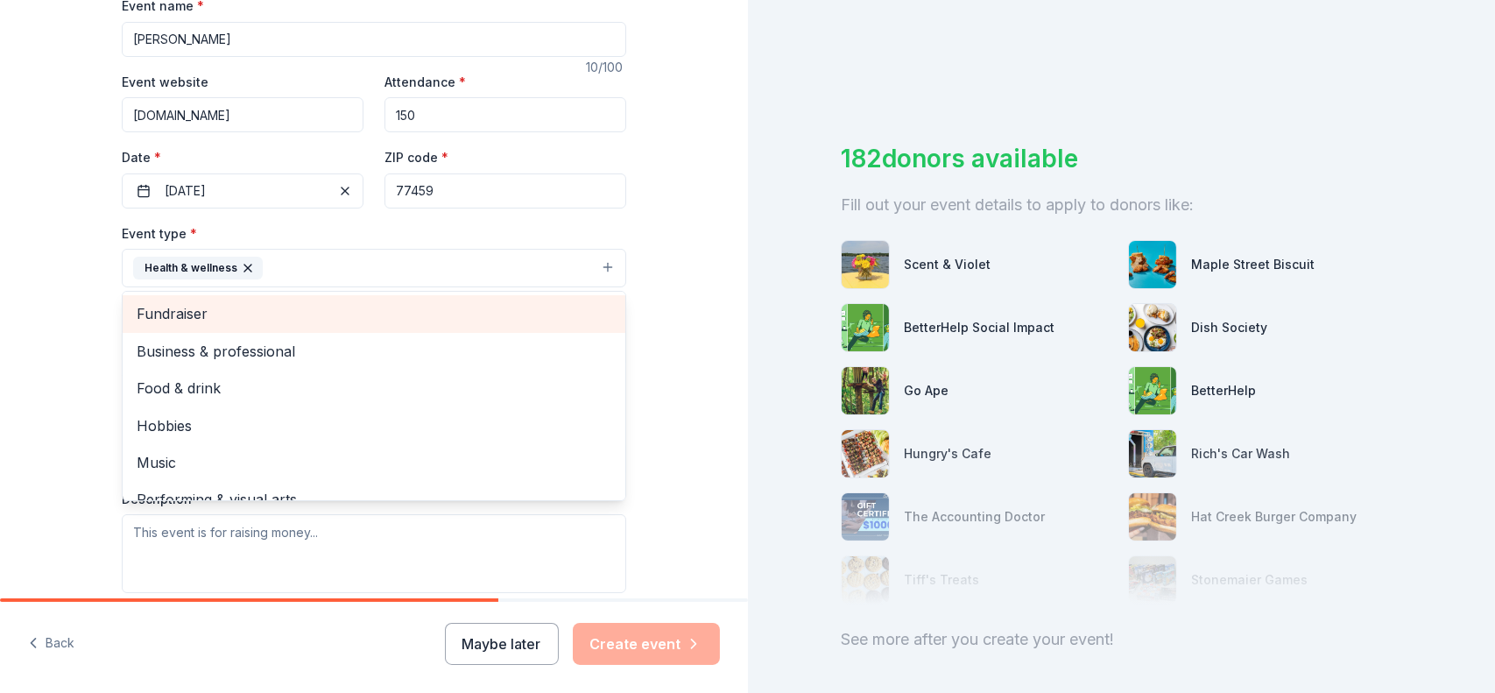
click at [143, 306] on span "Fundraiser" at bounding box center [374, 313] width 475 height 23
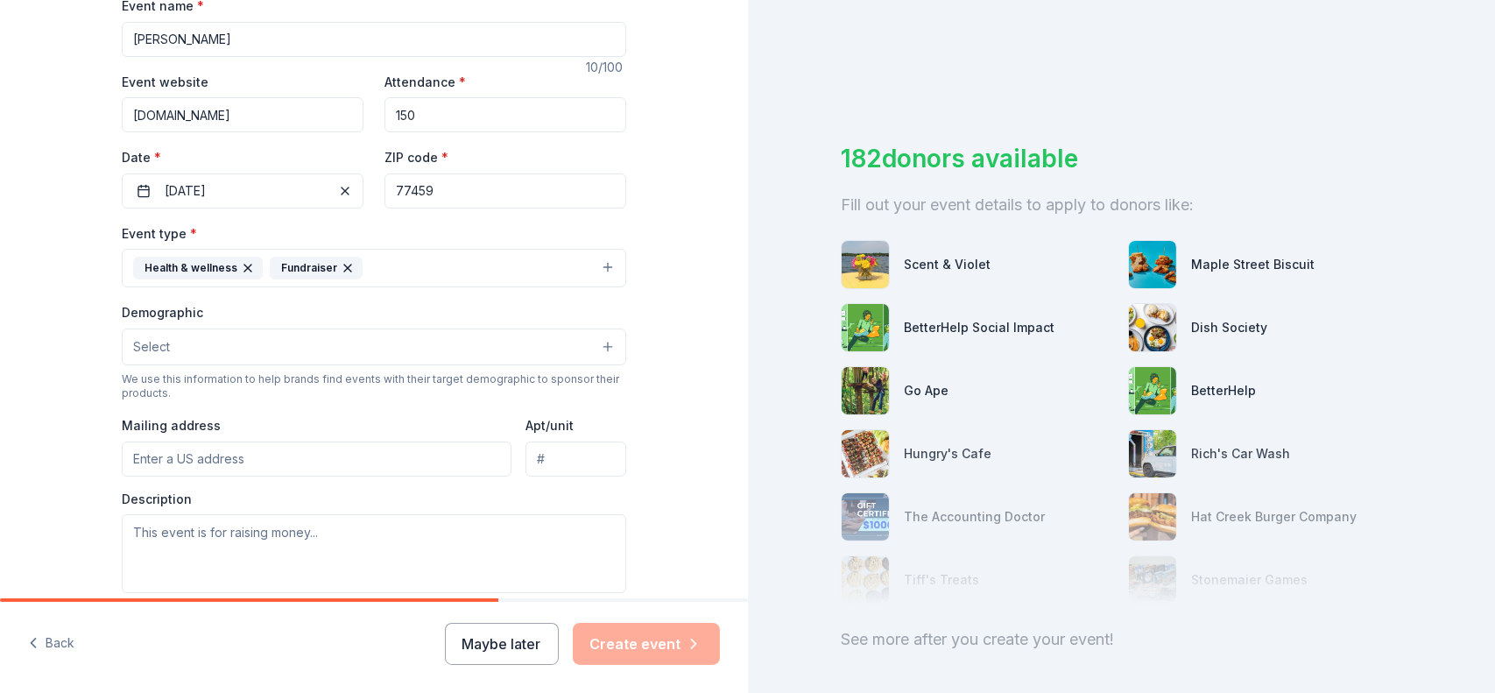
click at [244, 266] on icon "button" at bounding box center [247, 267] width 7 height 7
click at [200, 348] on button "Select" at bounding box center [374, 346] width 504 height 37
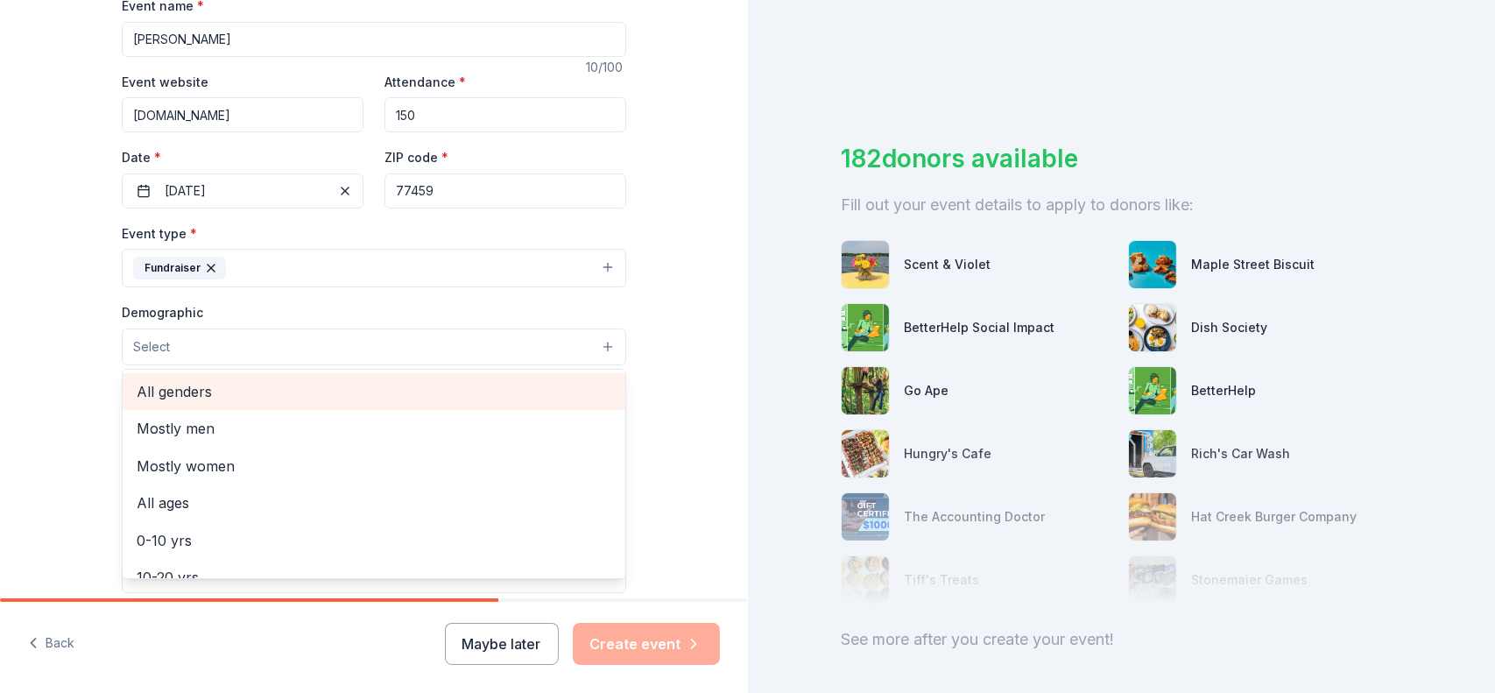
click at [184, 395] on span "All genders" at bounding box center [374, 391] width 475 height 23
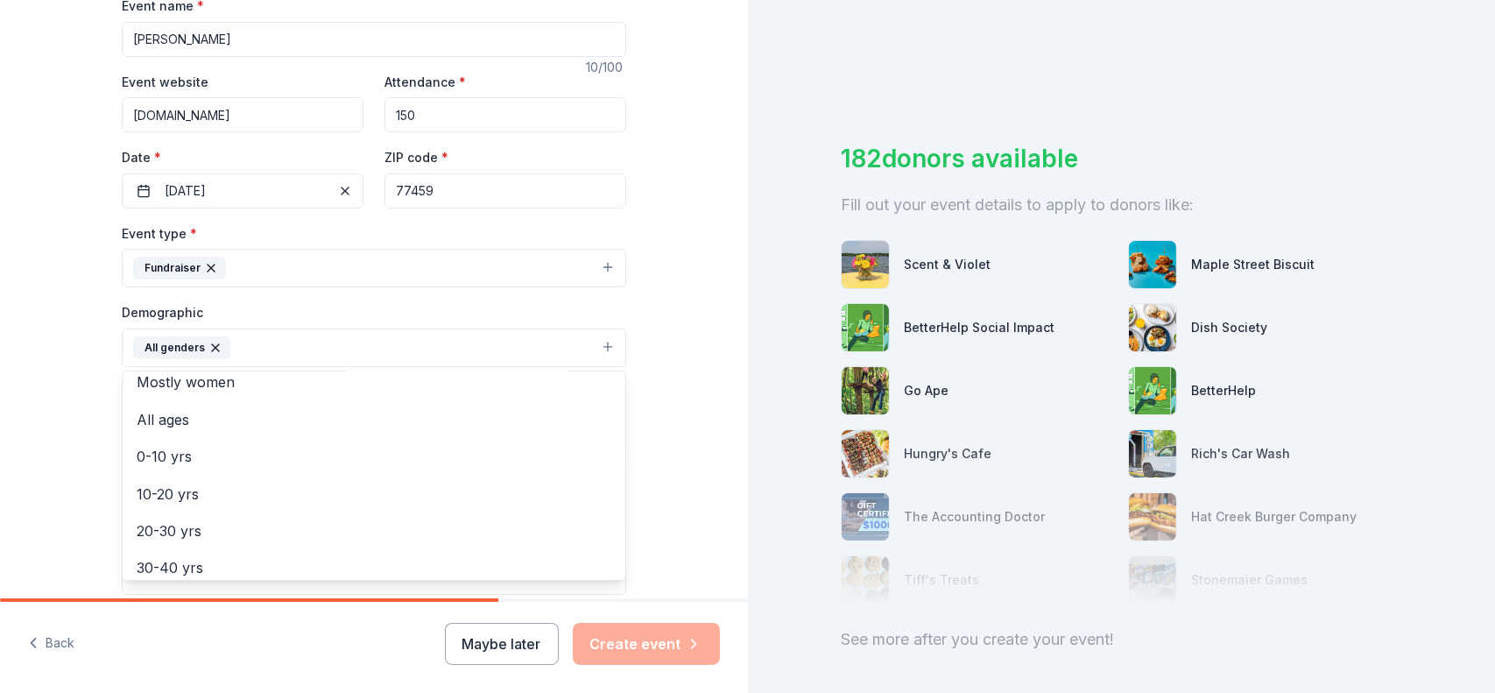
scroll to position [47, 0]
click at [173, 425] on span "All ages" at bounding box center [374, 420] width 475 height 23
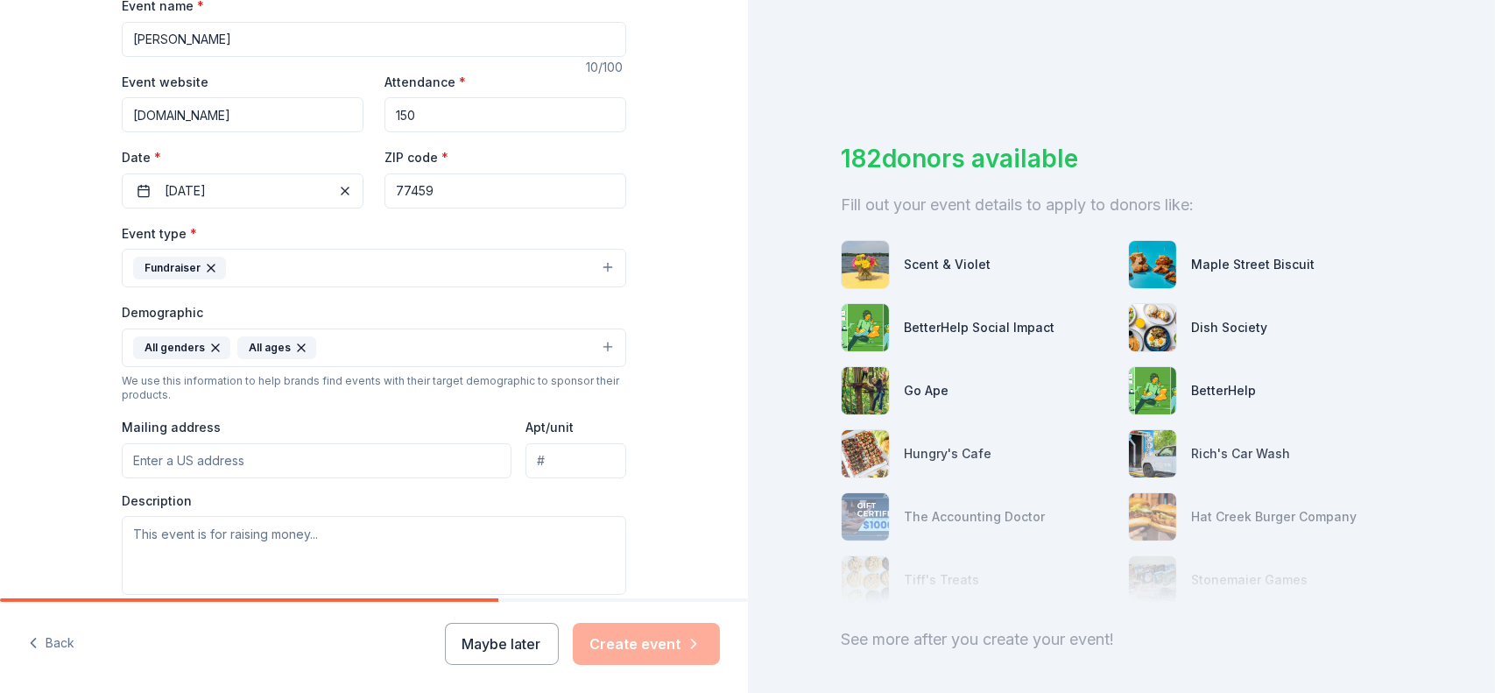
click at [347, 465] on input "Mailing address" at bounding box center [317, 460] width 390 height 35
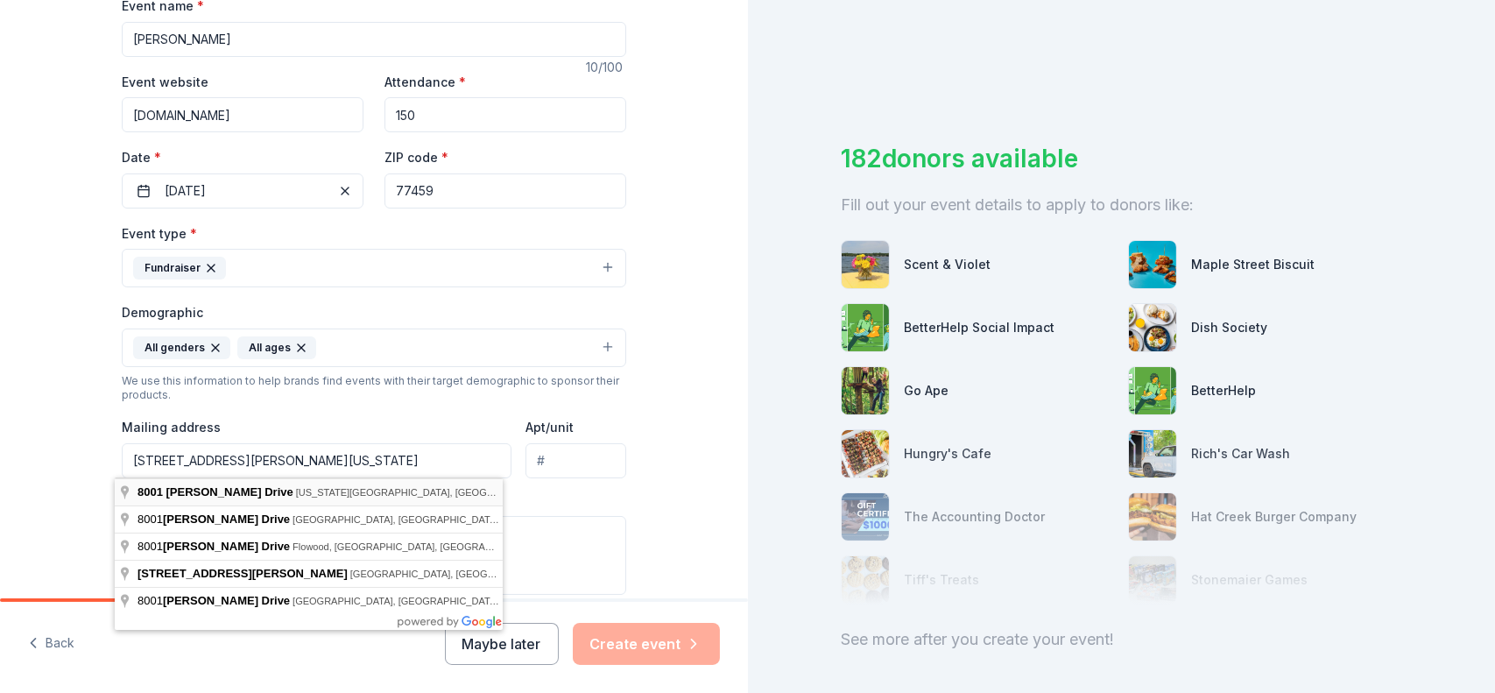
type input "8001 Underwood Drive, Missouri City, TX, 77459"
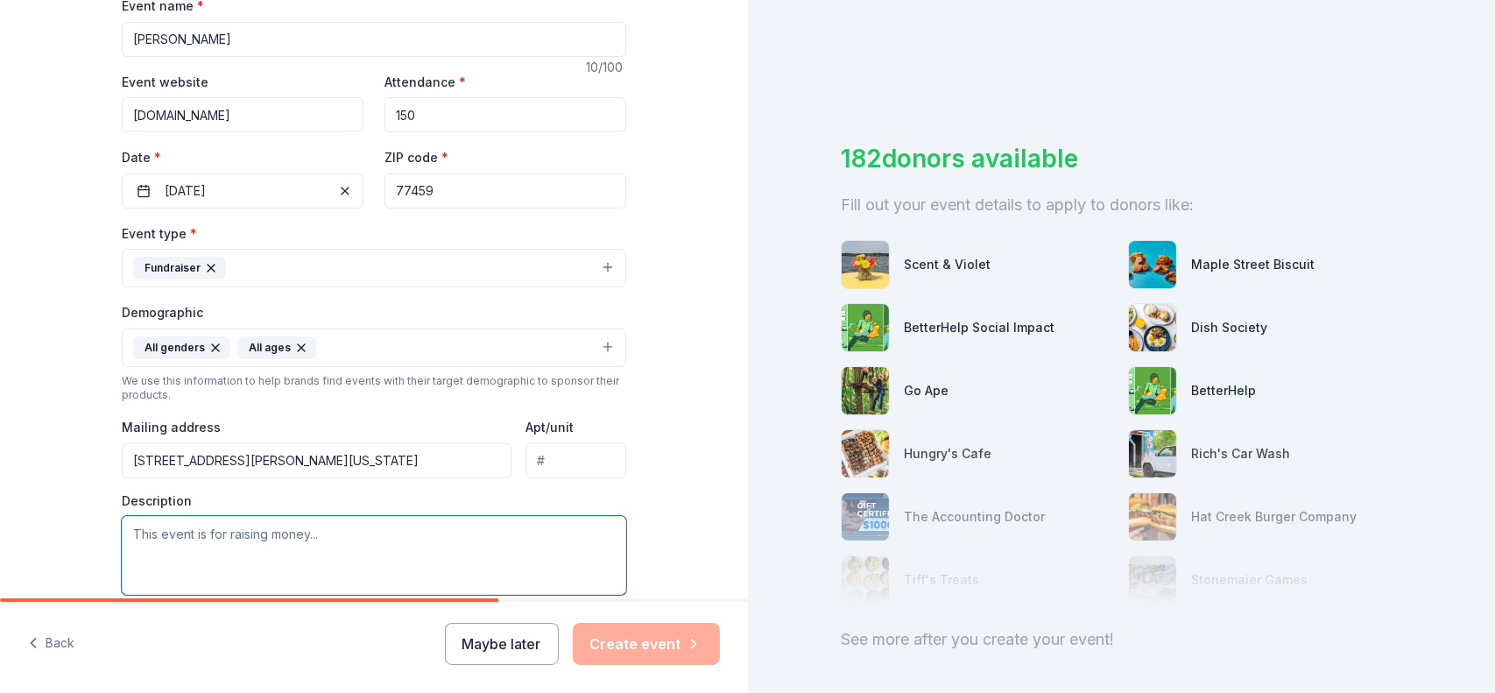
click at [316, 535] on textarea at bounding box center [374, 555] width 504 height 79
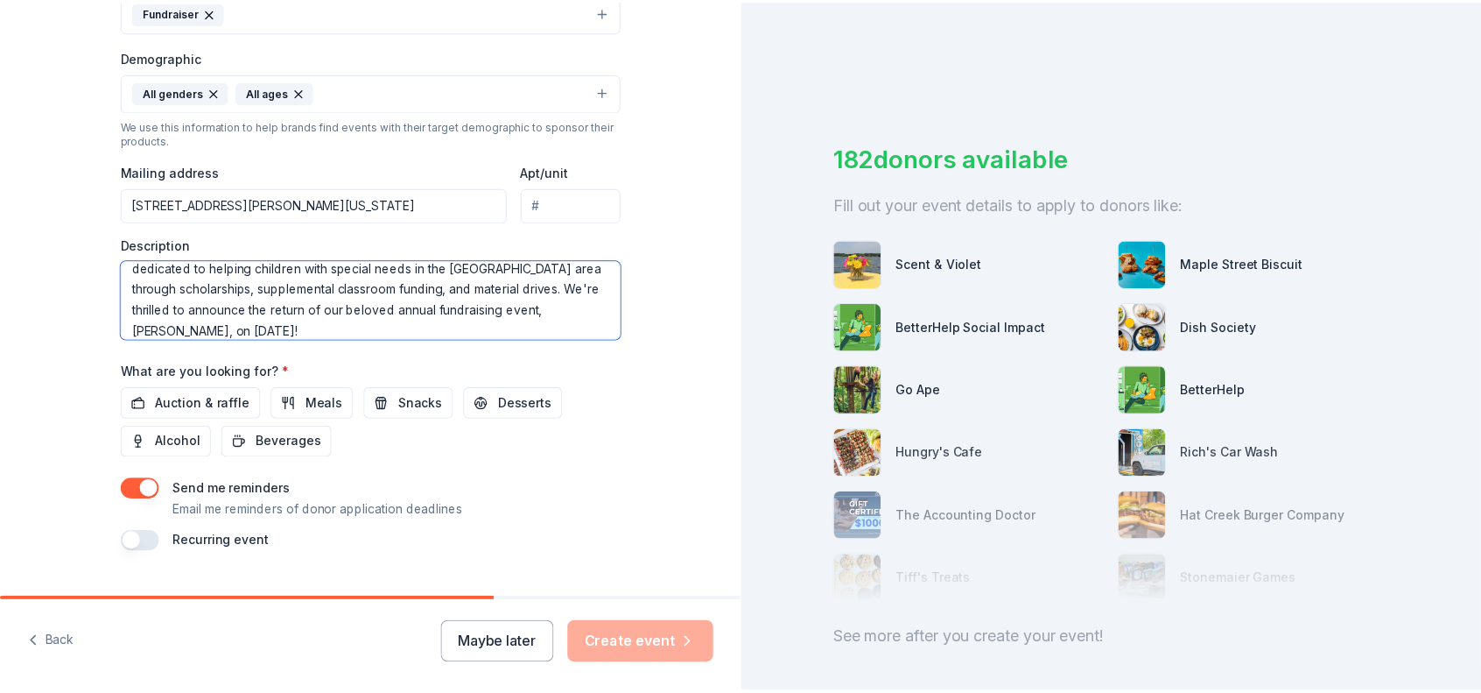
scroll to position [570, 0]
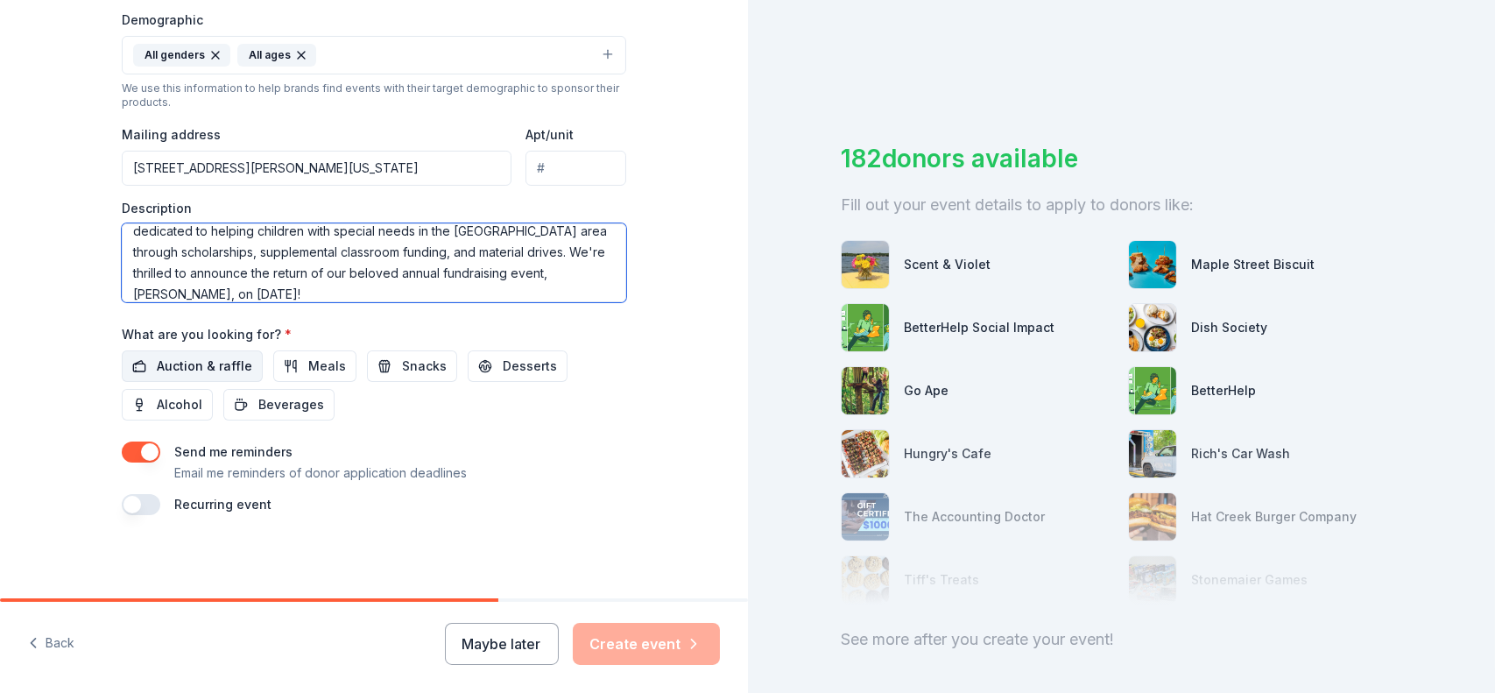
type textarea "I am reaching out on the behalf of the Lellow Foundation, a nonprofit organizat…"
click at [157, 364] on span "Auction & raffle" at bounding box center [204, 365] width 95 height 21
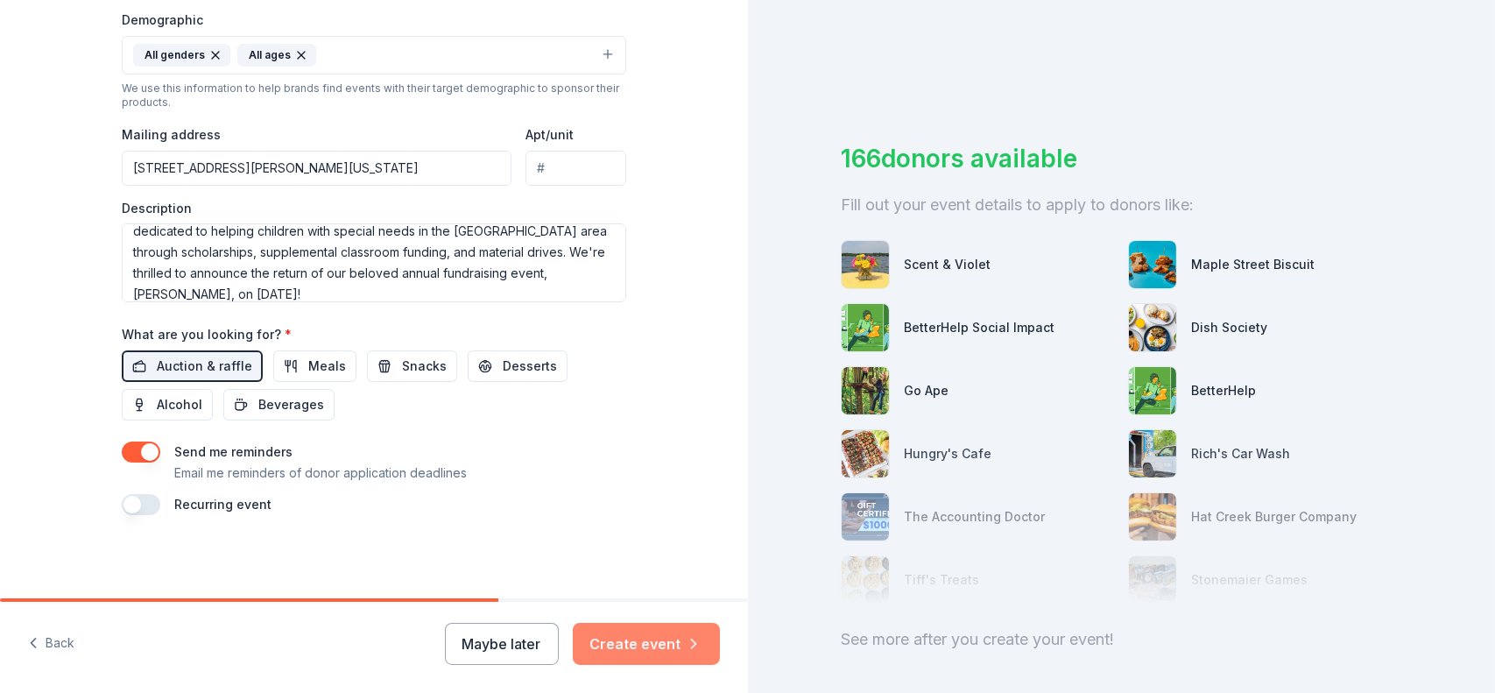
click at [624, 631] on button "Create event" at bounding box center [646, 643] width 147 height 42
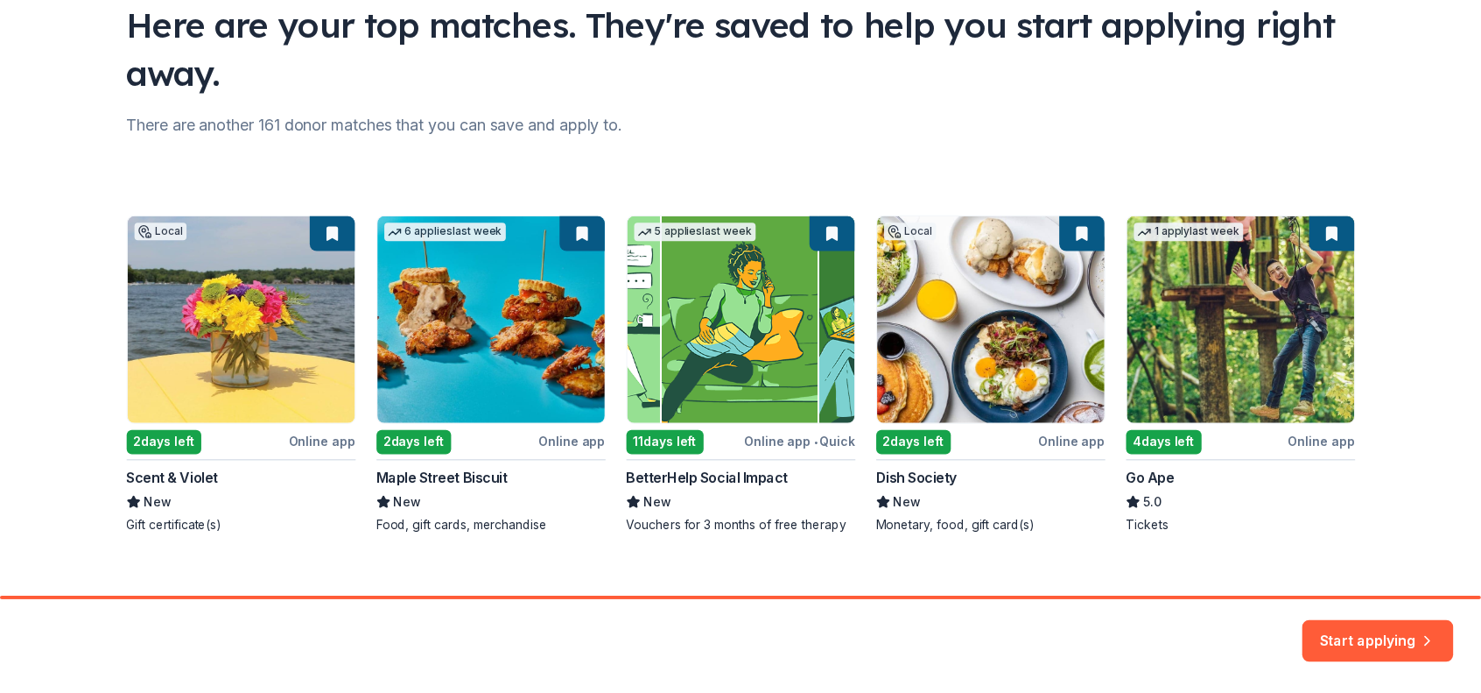
scroll to position [162, 0]
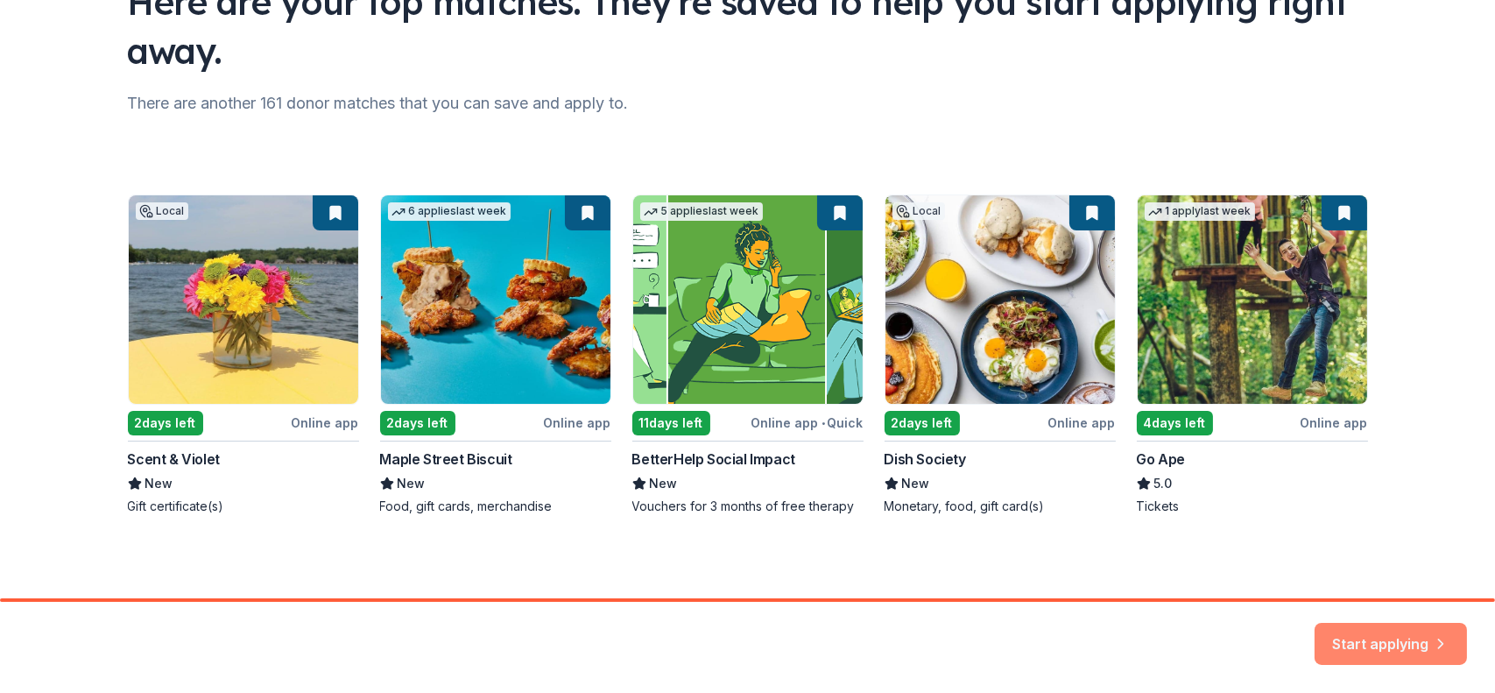
click at [1383, 651] on button "Start applying" at bounding box center [1390, 633] width 152 height 42
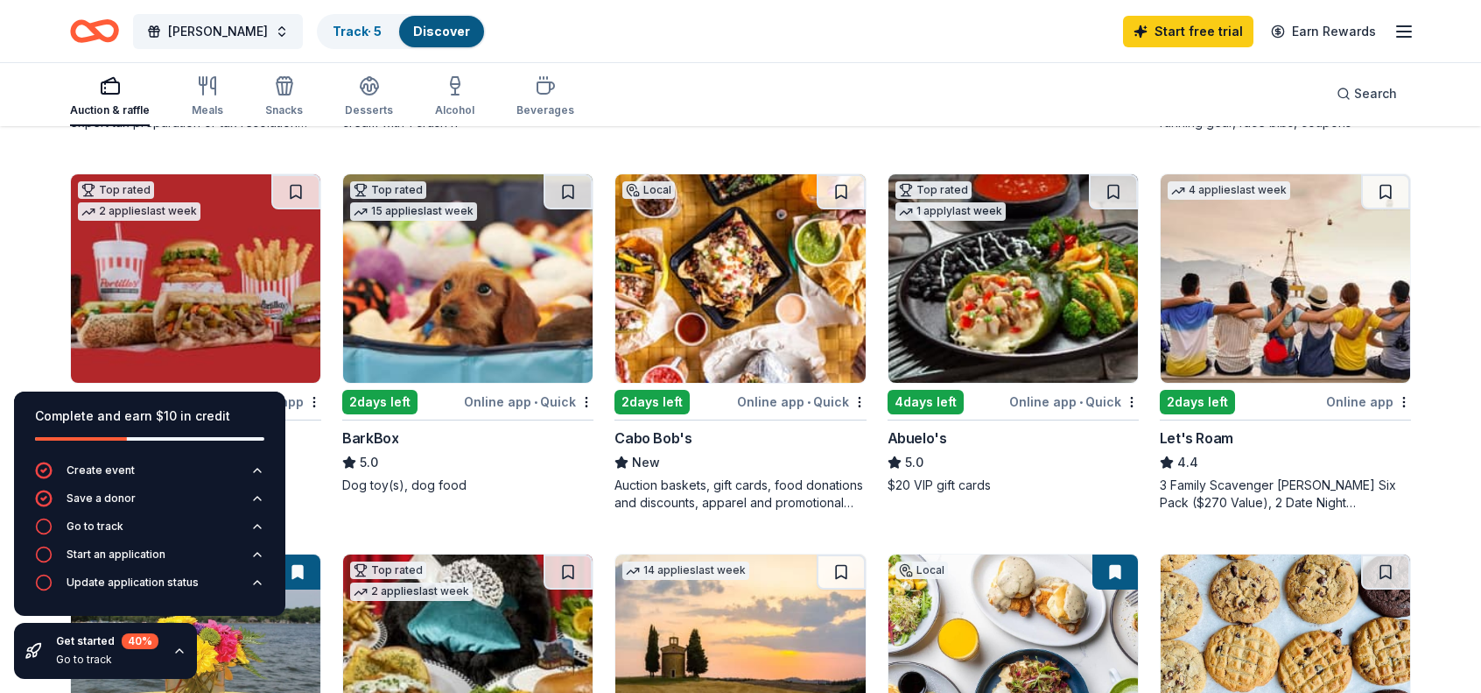
scroll to position [918, 0]
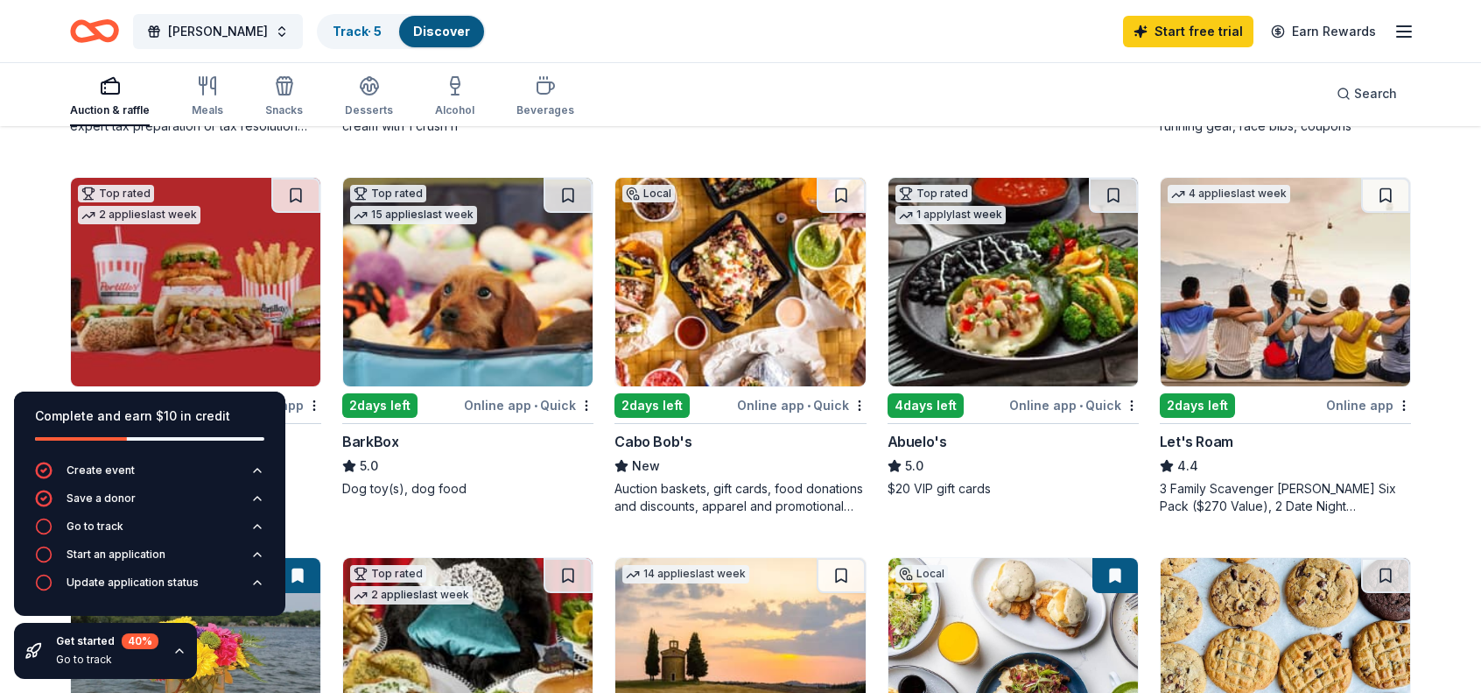
click at [235, 283] on img at bounding box center [196, 282] width 250 height 208
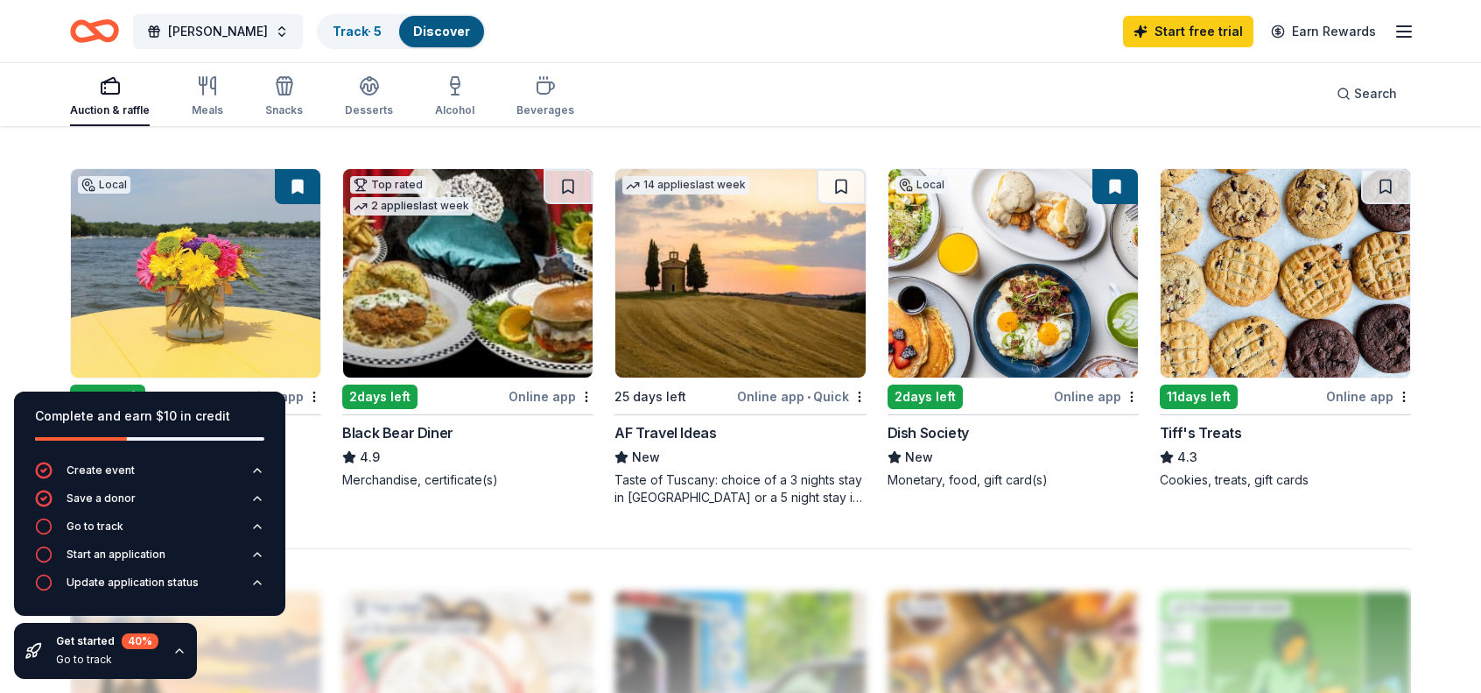
scroll to position [1304, 0]
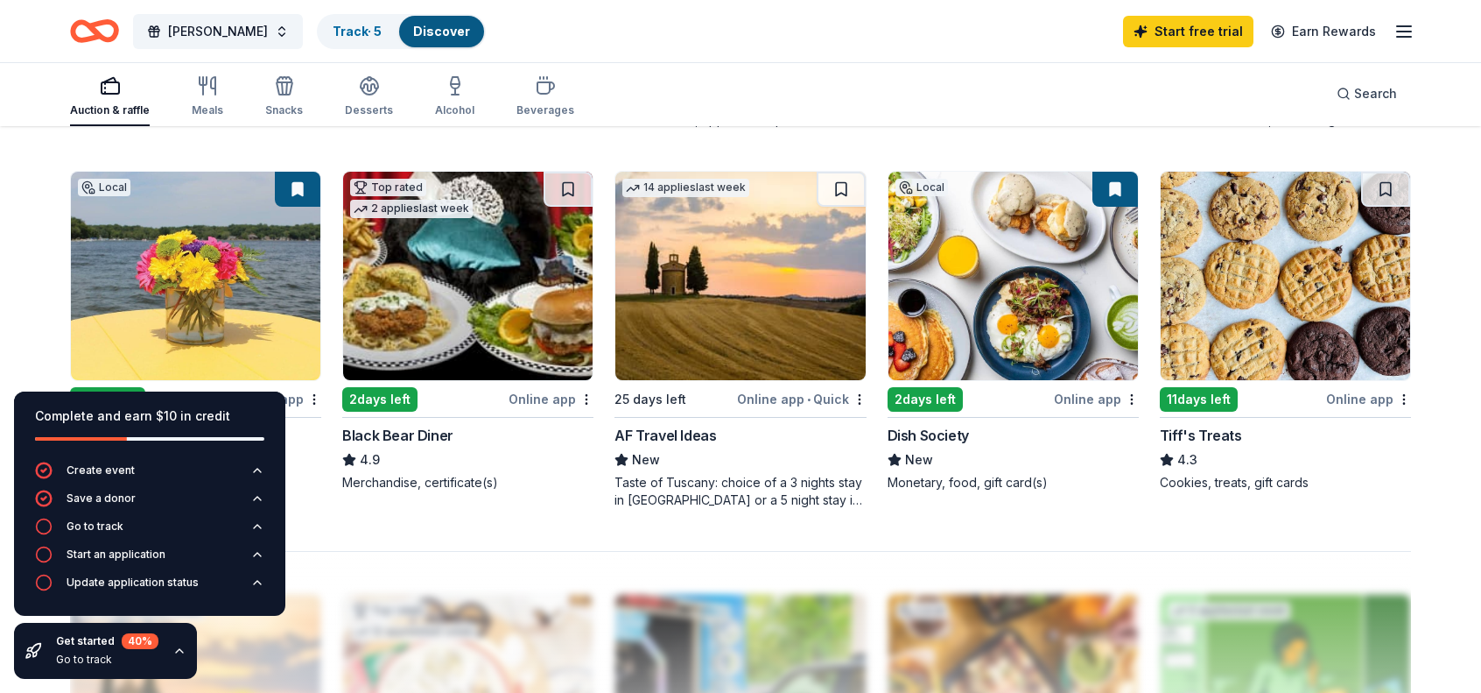
click at [735, 298] on img at bounding box center [740, 276] width 250 height 208
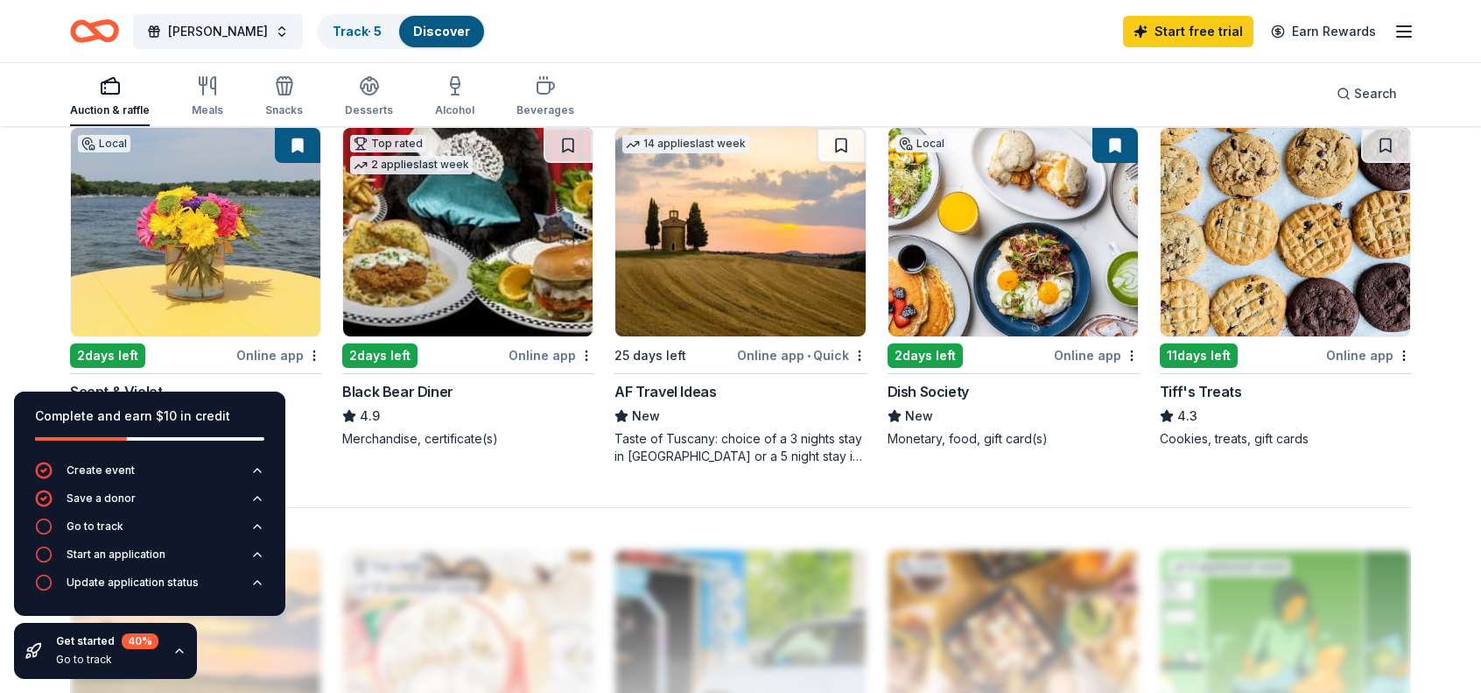
scroll to position [1296, 0]
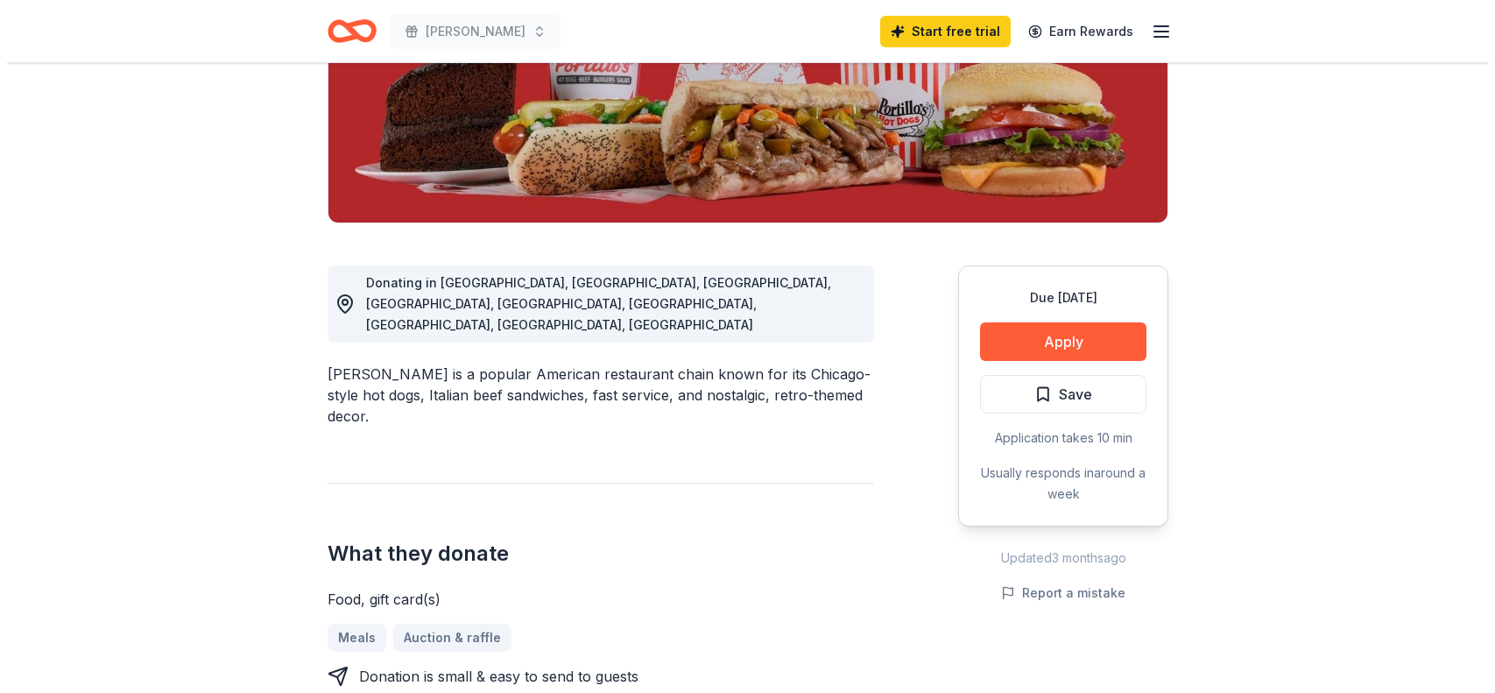
scroll to position [316, 0]
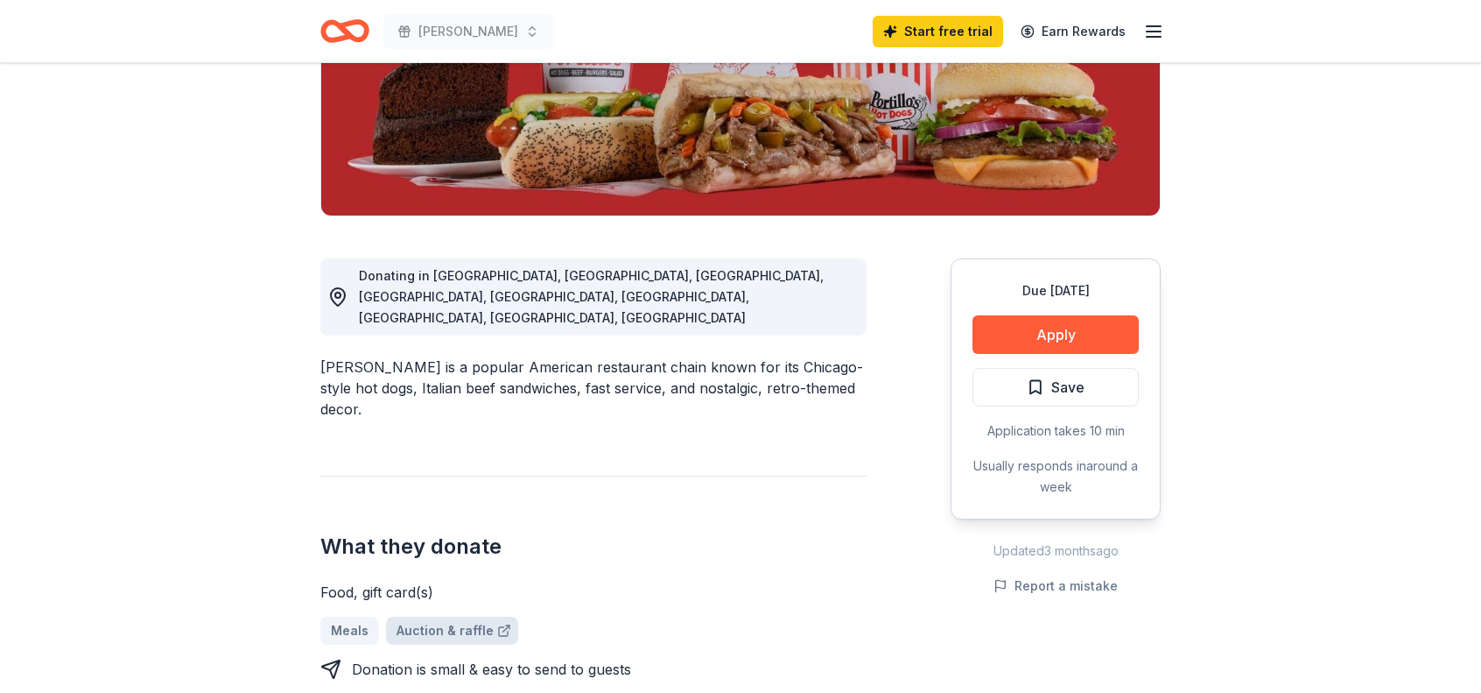
click at [427, 616] on link "Auction & raffle" at bounding box center [452, 630] width 132 height 28
click at [1025, 332] on button "Apply" at bounding box center [1056, 334] width 166 height 39
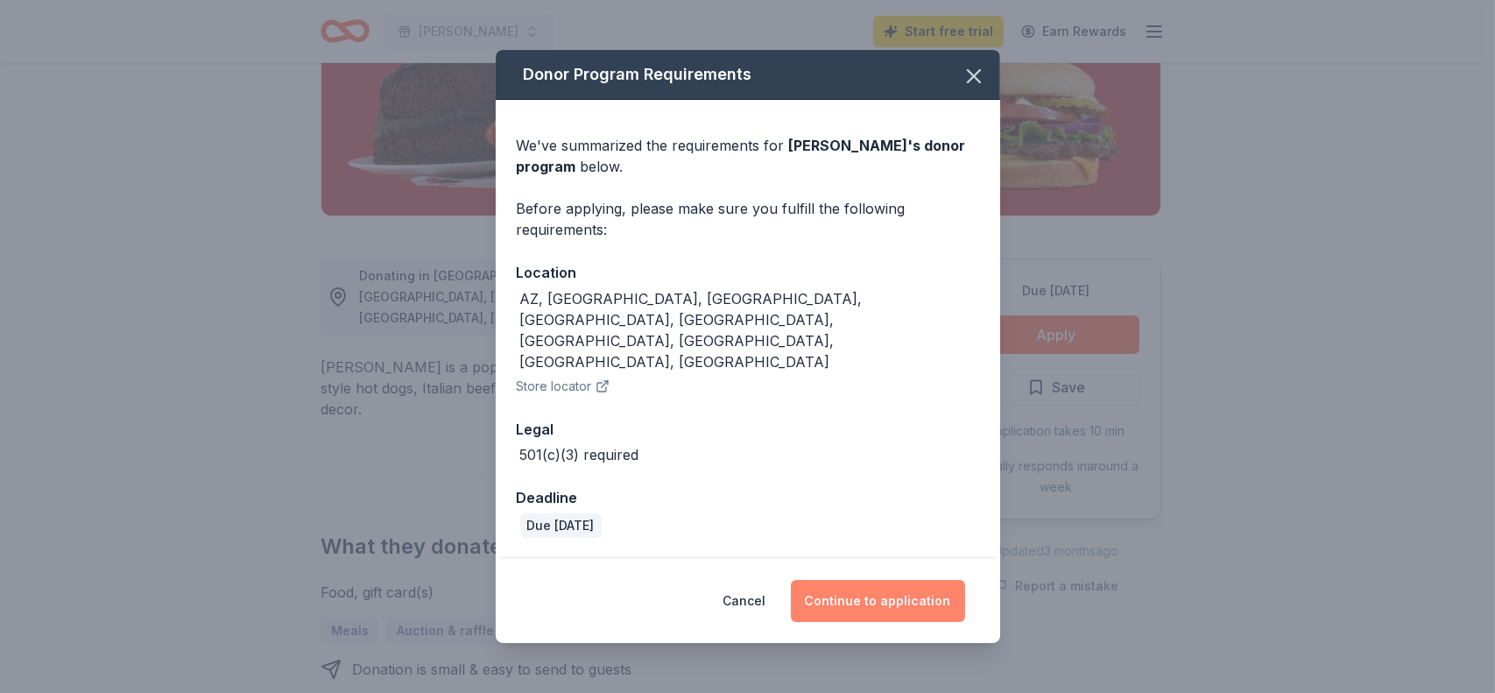
click at [852, 580] on button "Continue to application" at bounding box center [878, 601] width 174 height 42
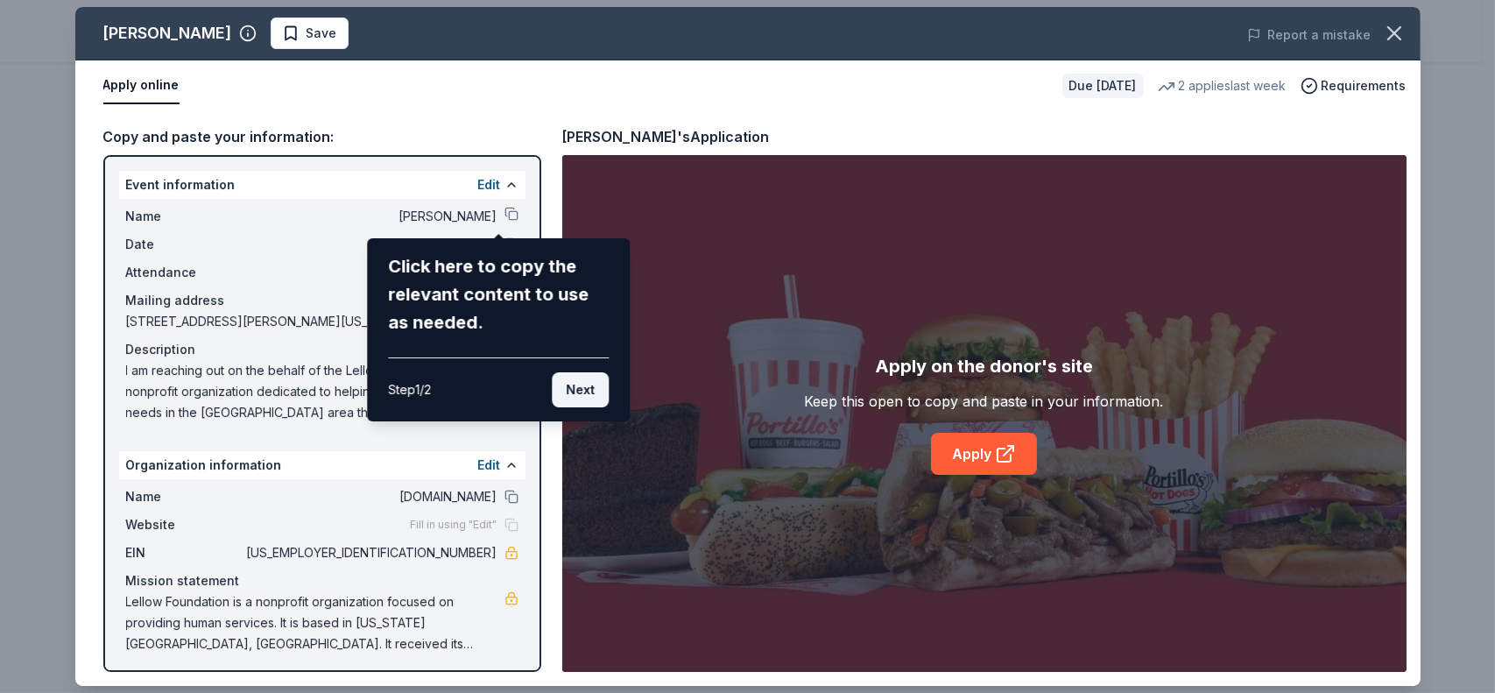
click at [567, 373] on button "Next" at bounding box center [580, 389] width 57 height 35
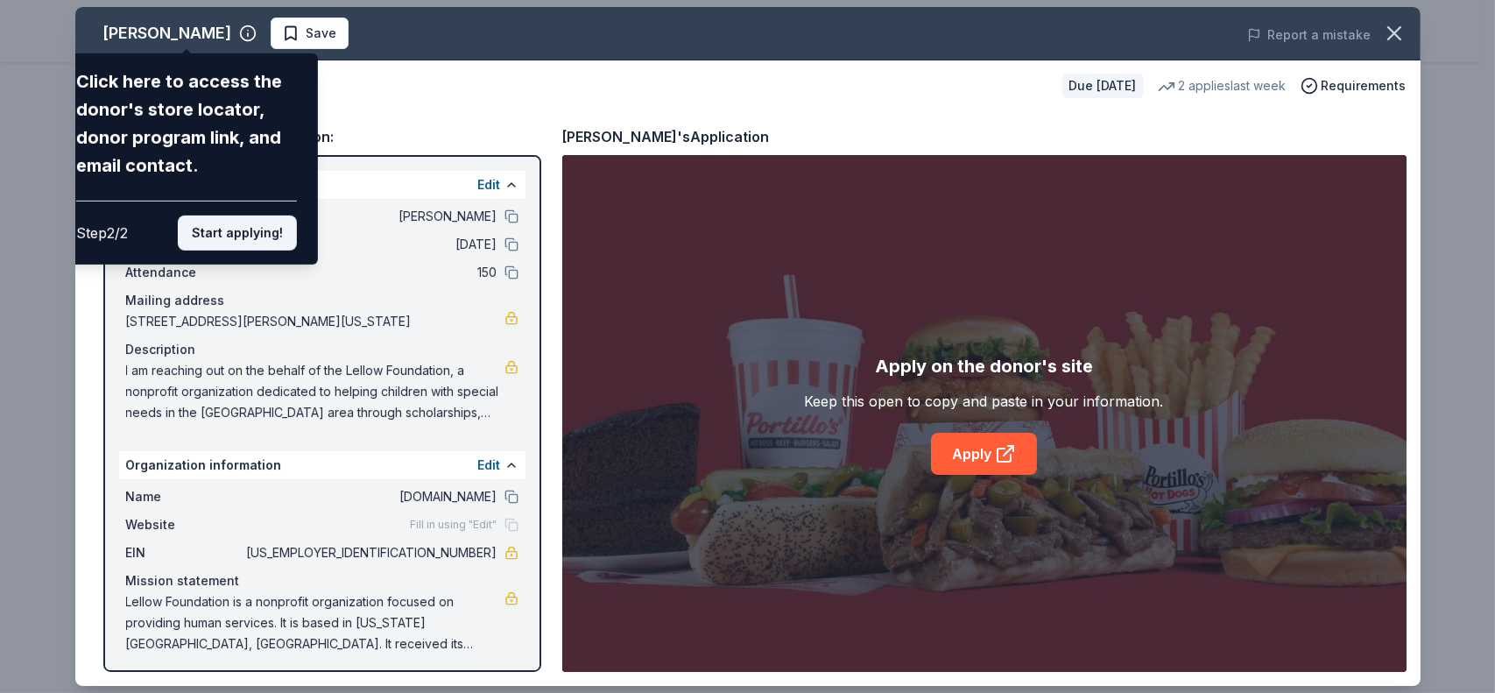
click at [252, 230] on button "Start applying!" at bounding box center [236, 232] width 119 height 35
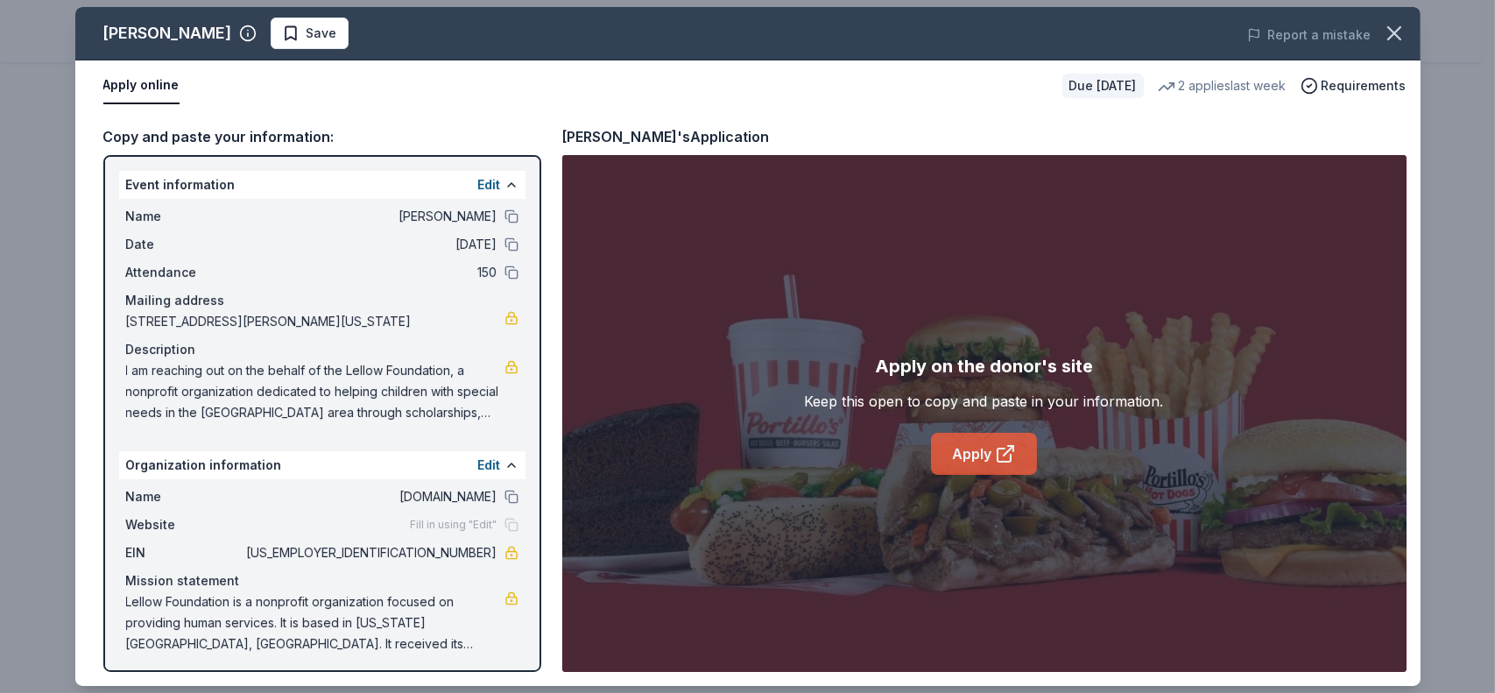
click at [967, 456] on link "Apply" at bounding box center [984, 454] width 106 height 42
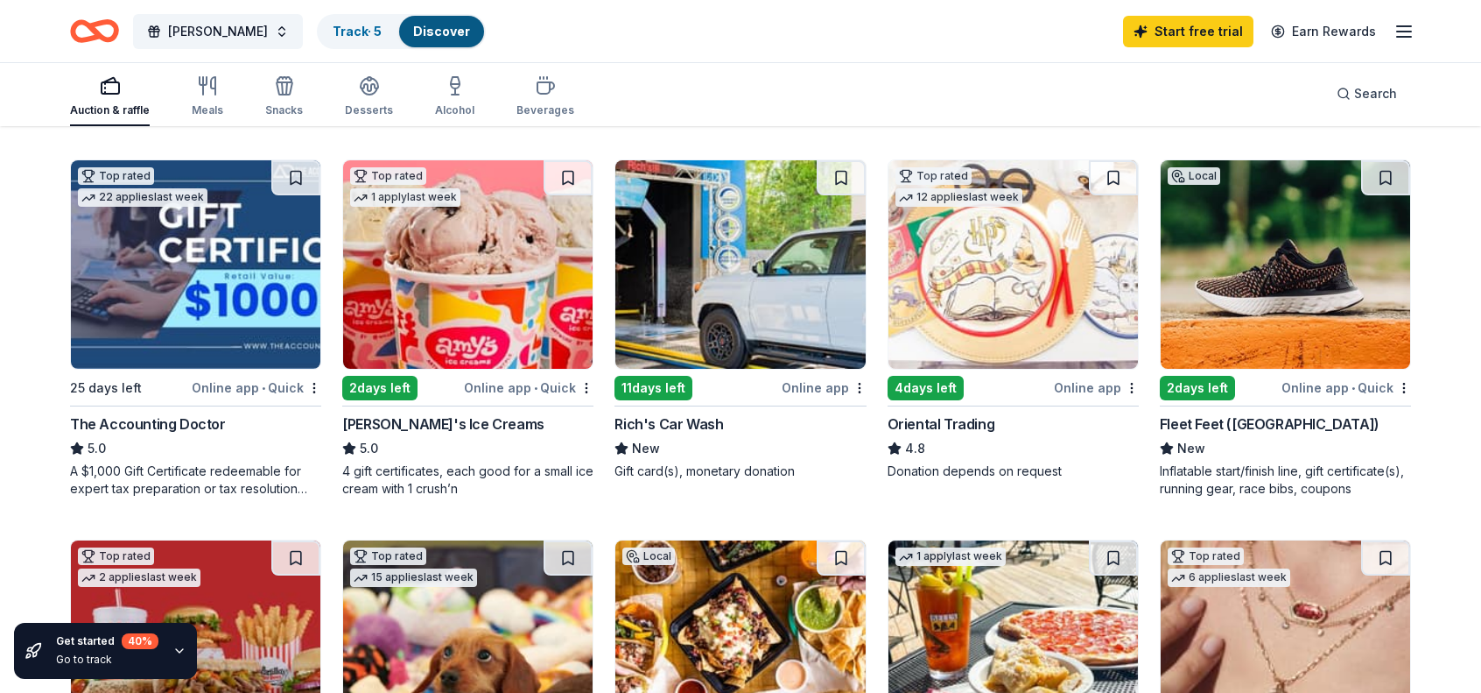
scroll to position [559, 0]
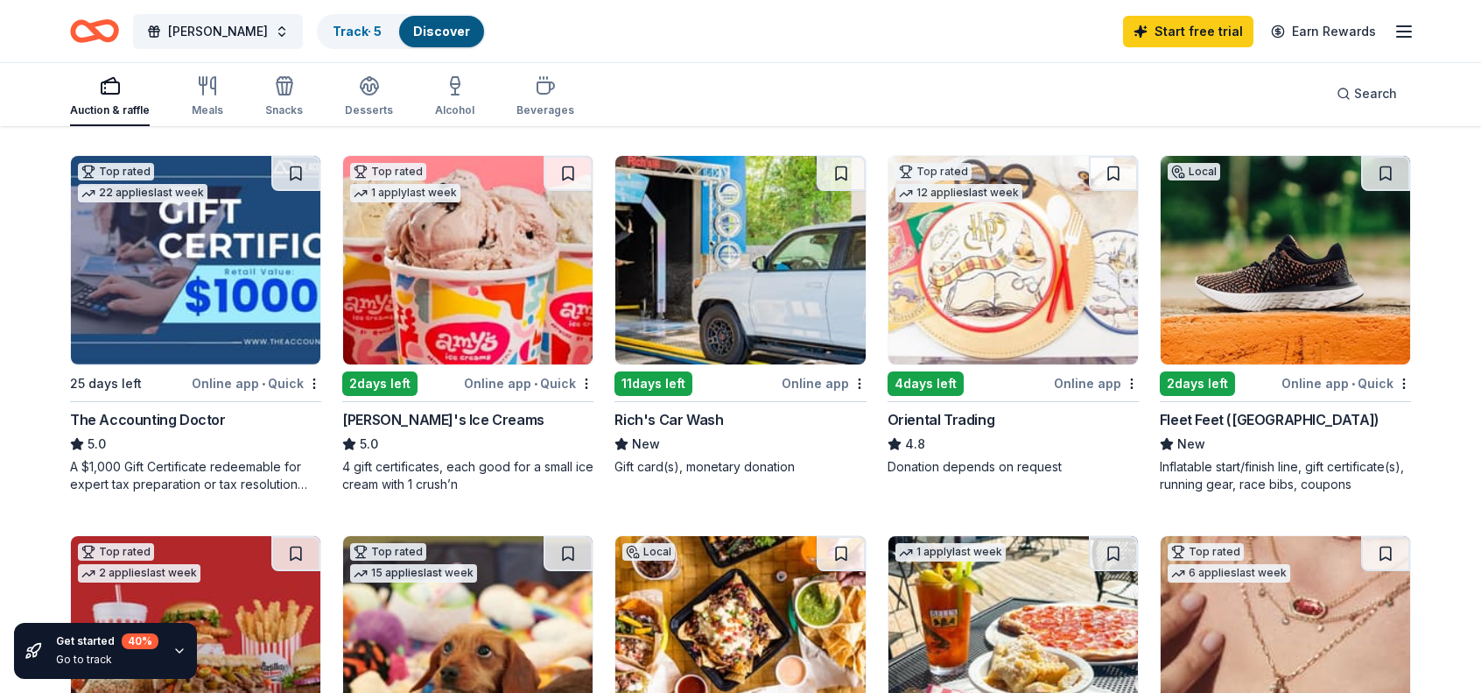
click at [1242, 299] on img at bounding box center [1286, 260] width 250 height 208
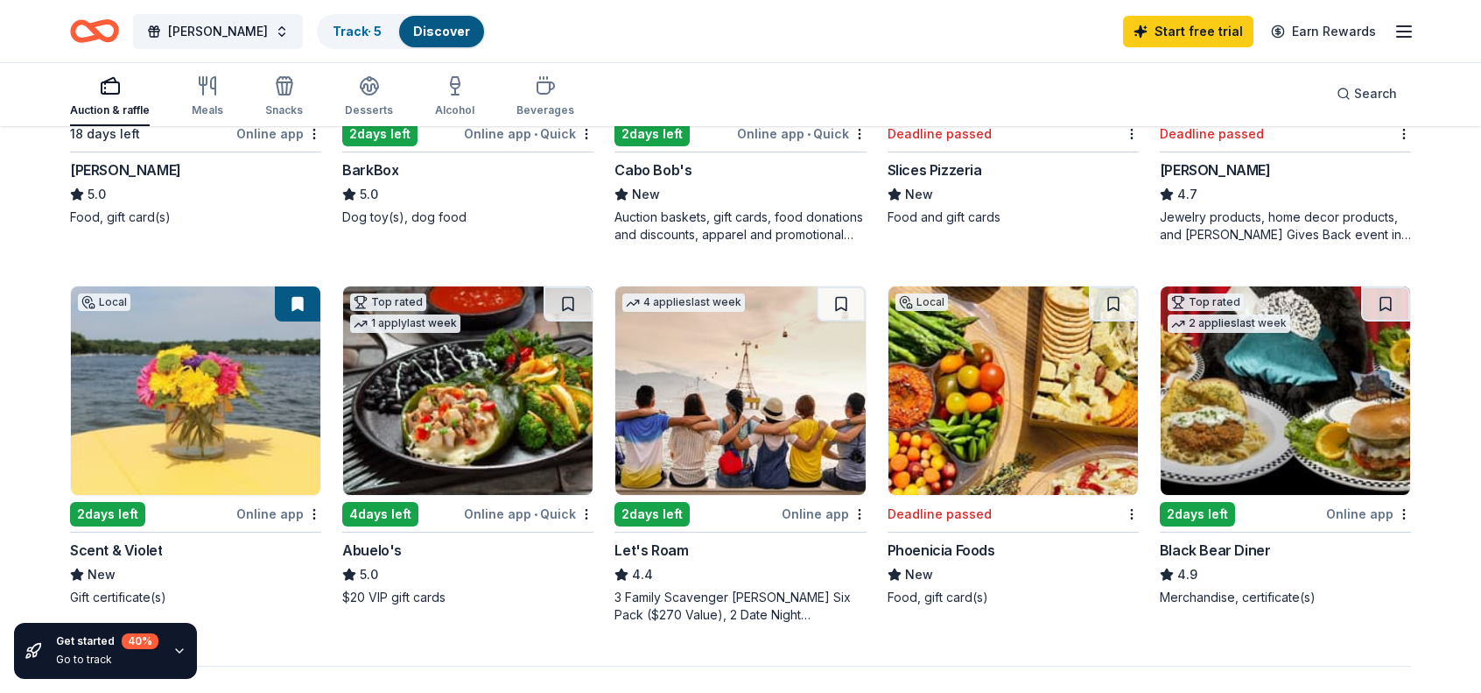
scroll to position [1190, 0]
click at [1059, 439] on img at bounding box center [1014, 389] width 250 height 208
click at [204, 426] on img at bounding box center [196, 389] width 250 height 208
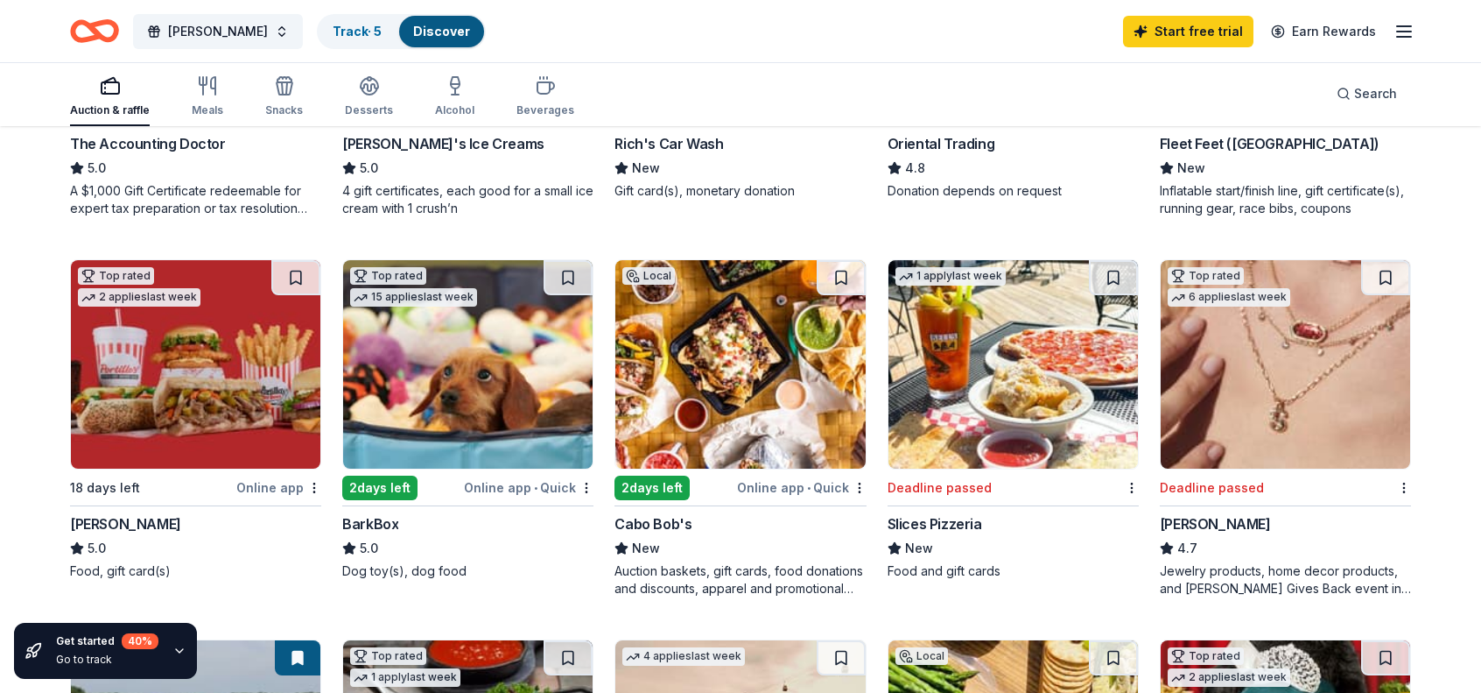
scroll to position [834, 0]
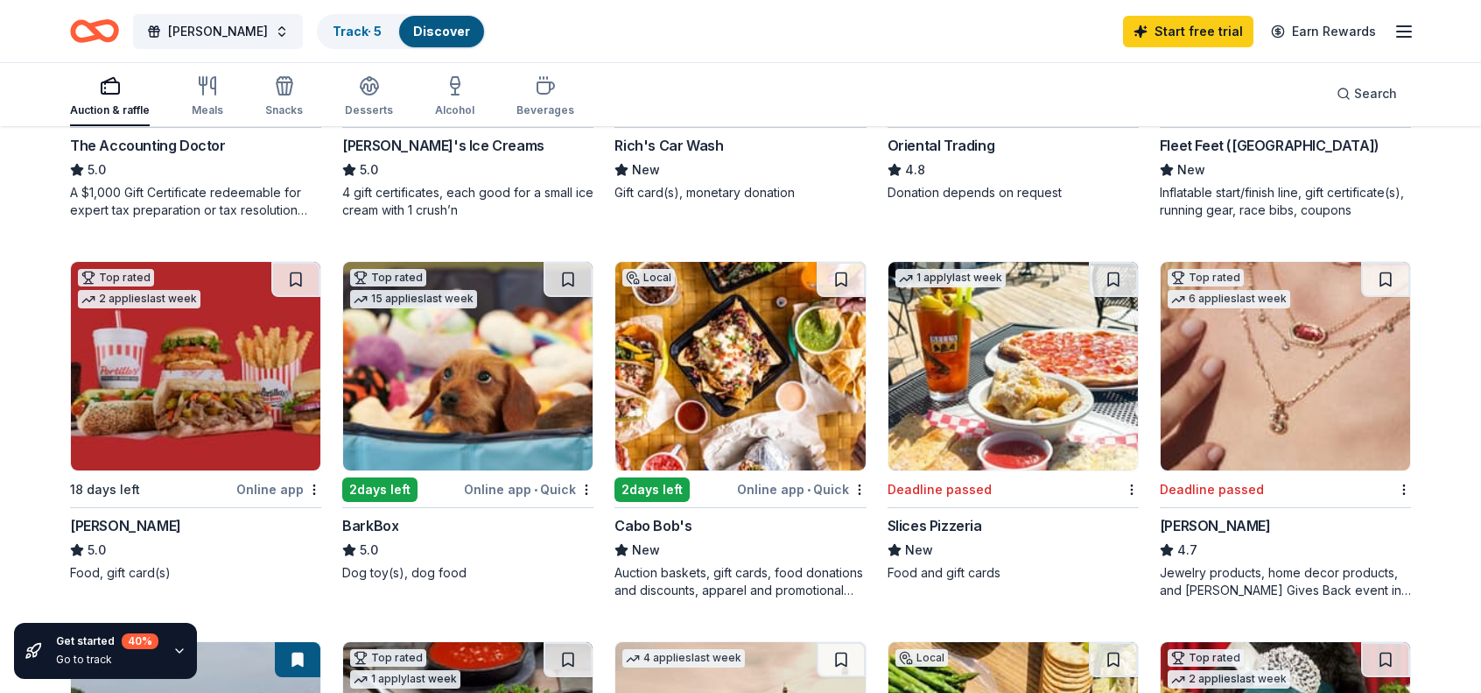
click at [524, 392] on img at bounding box center [468, 366] width 250 height 208
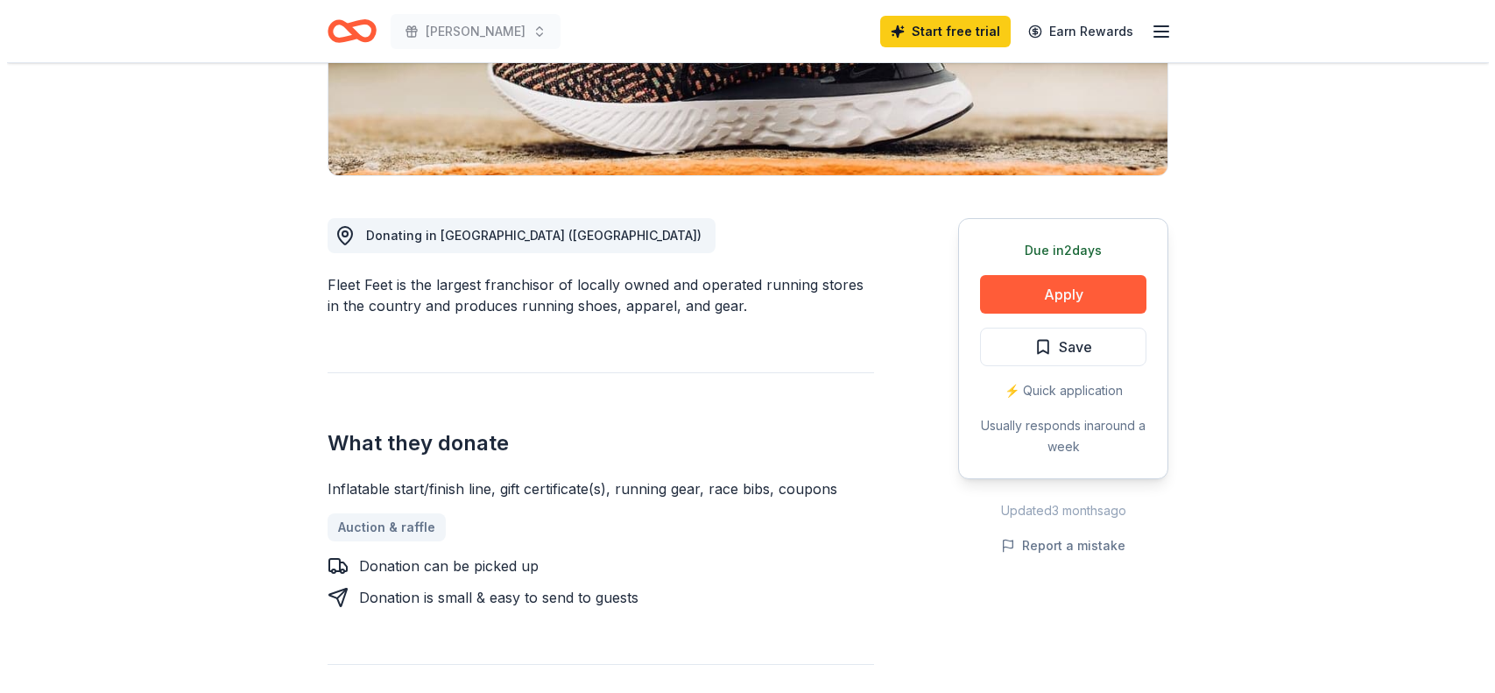
scroll to position [358, 0]
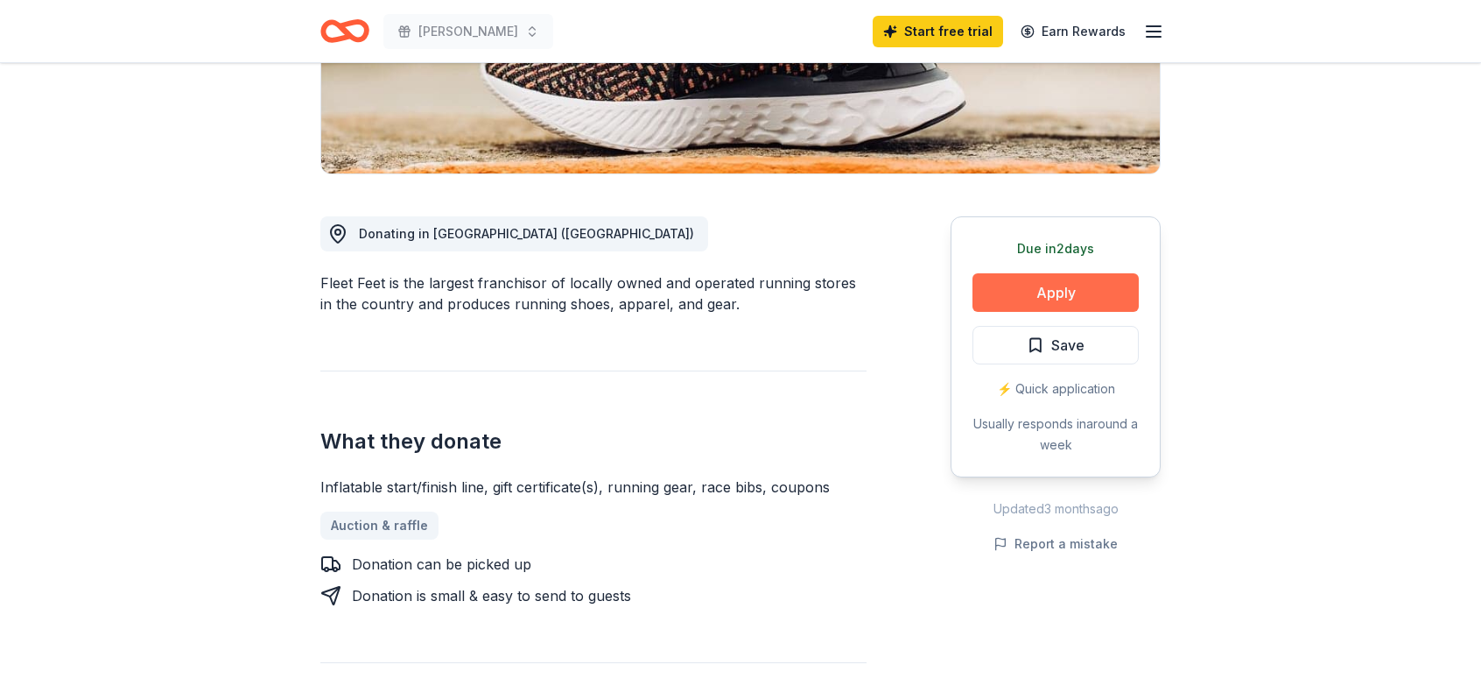
click at [1075, 308] on button "Apply" at bounding box center [1056, 292] width 166 height 39
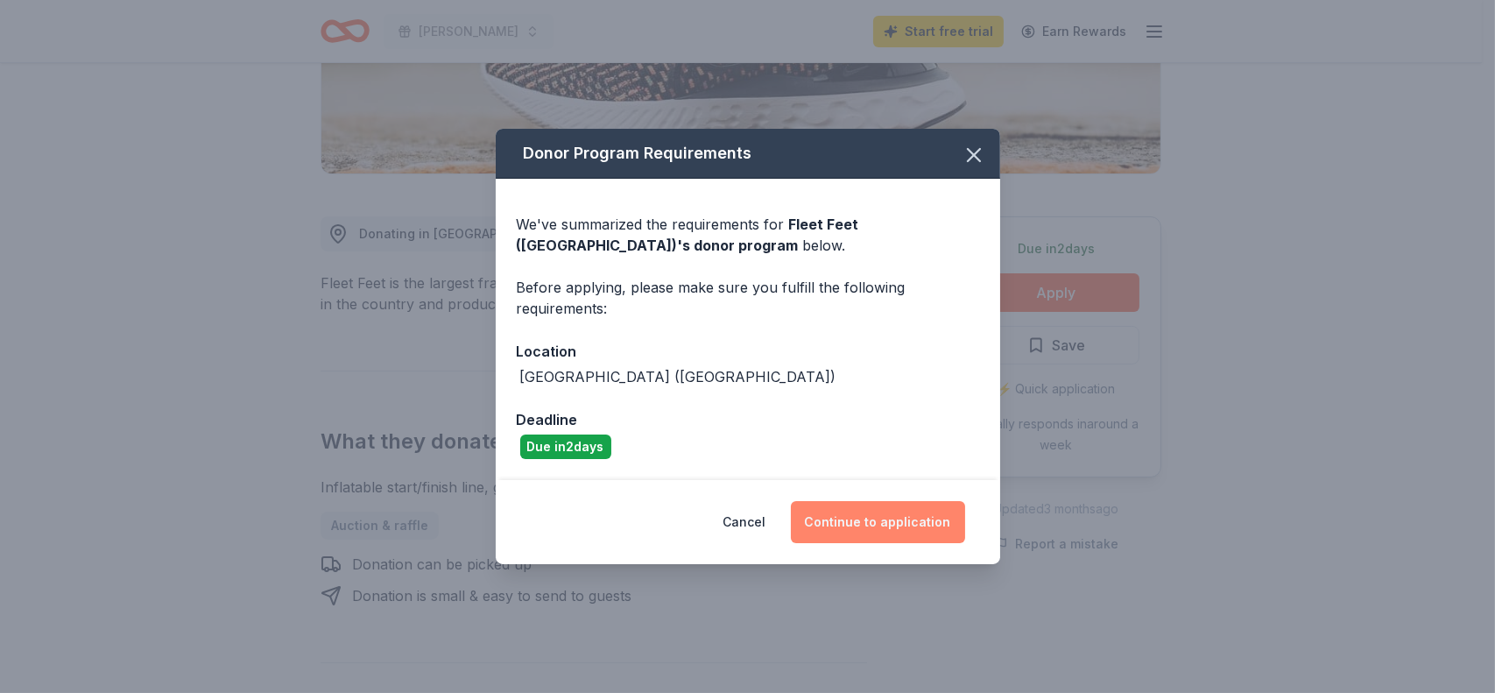
click at [913, 526] on button "Continue to application" at bounding box center [878, 522] width 174 height 42
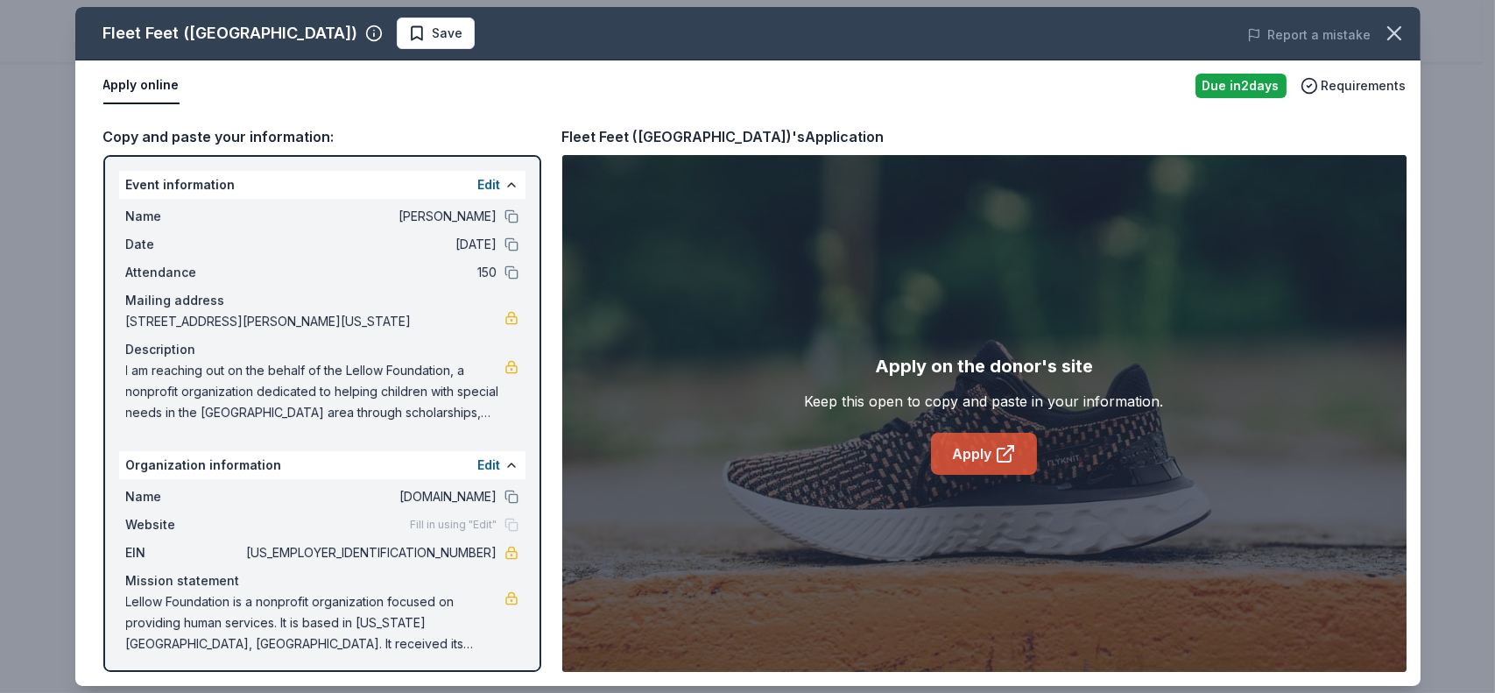
click at [985, 454] on link "Apply" at bounding box center [984, 454] width 106 height 42
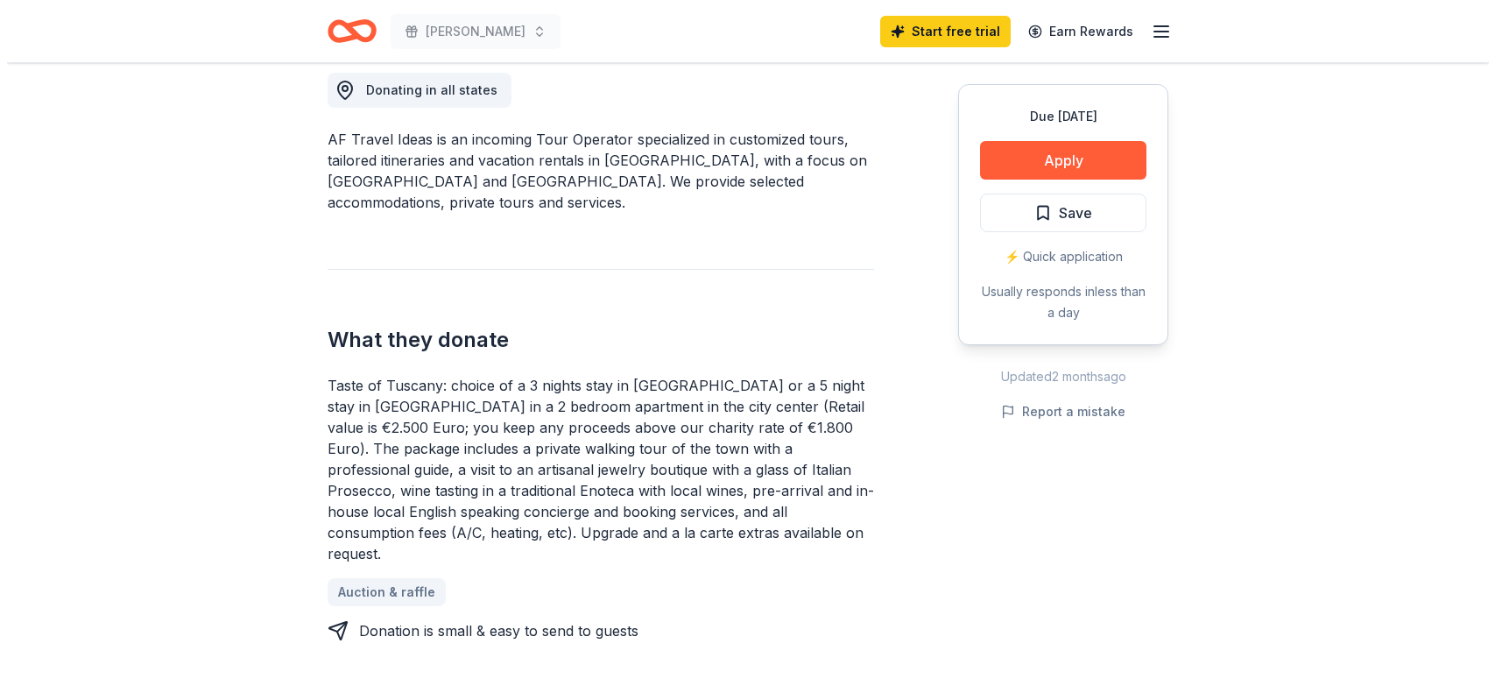
scroll to position [430, 0]
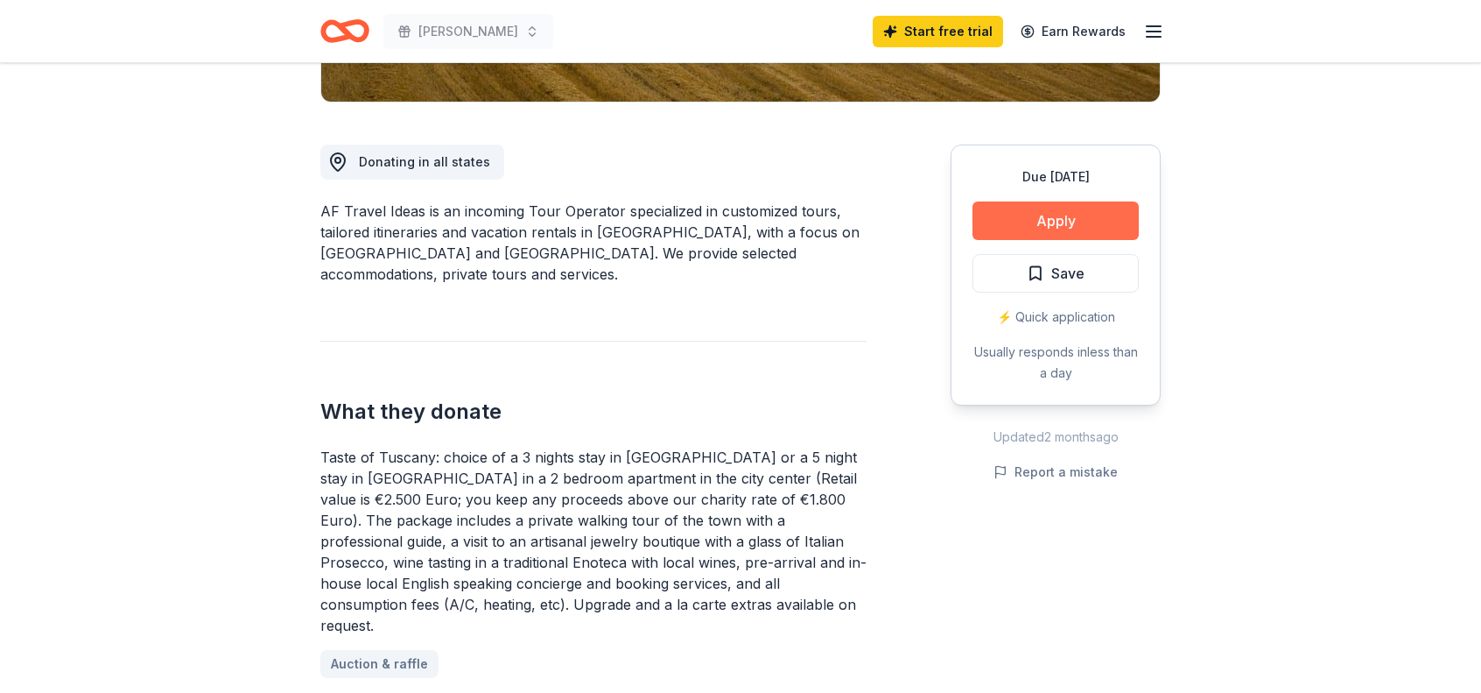
click at [1101, 227] on button "Apply" at bounding box center [1056, 220] width 166 height 39
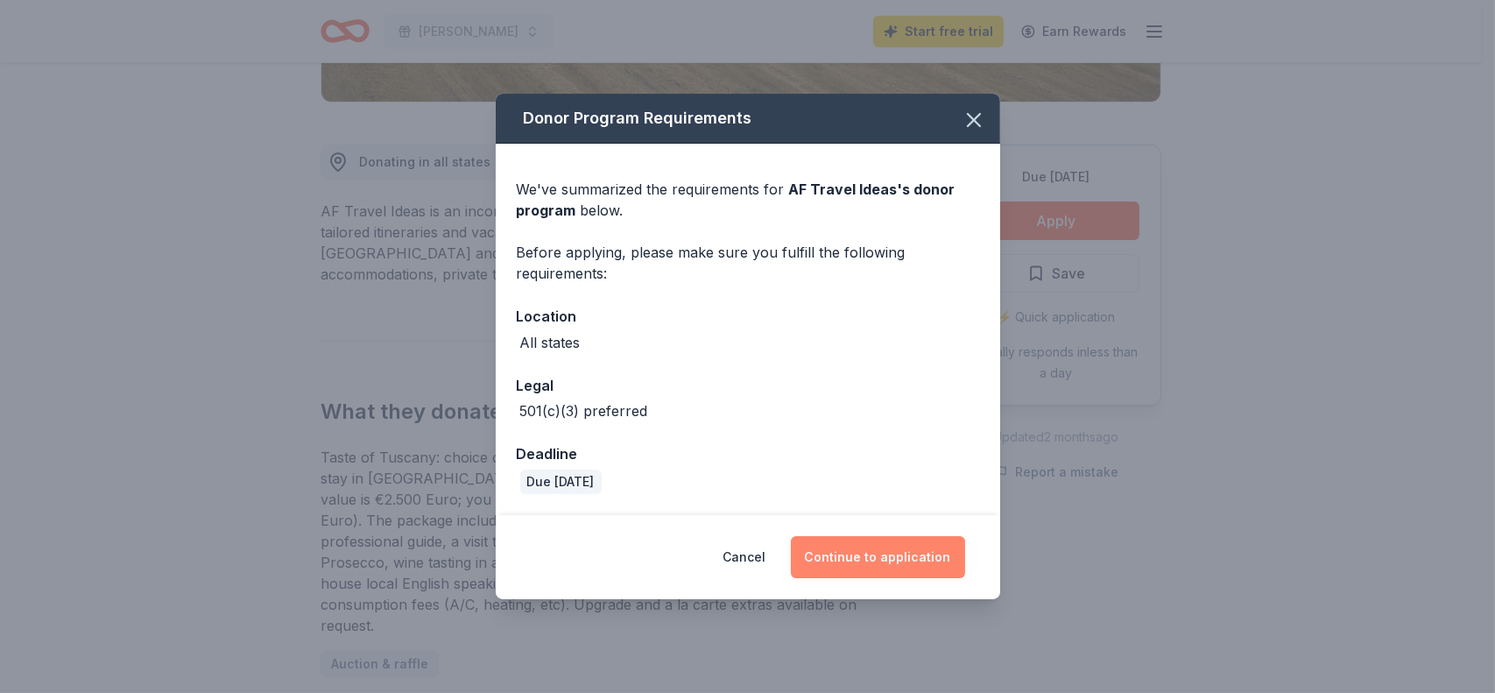
click at [869, 555] on button "Continue to application" at bounding box center [878, 557] width 174 height 42
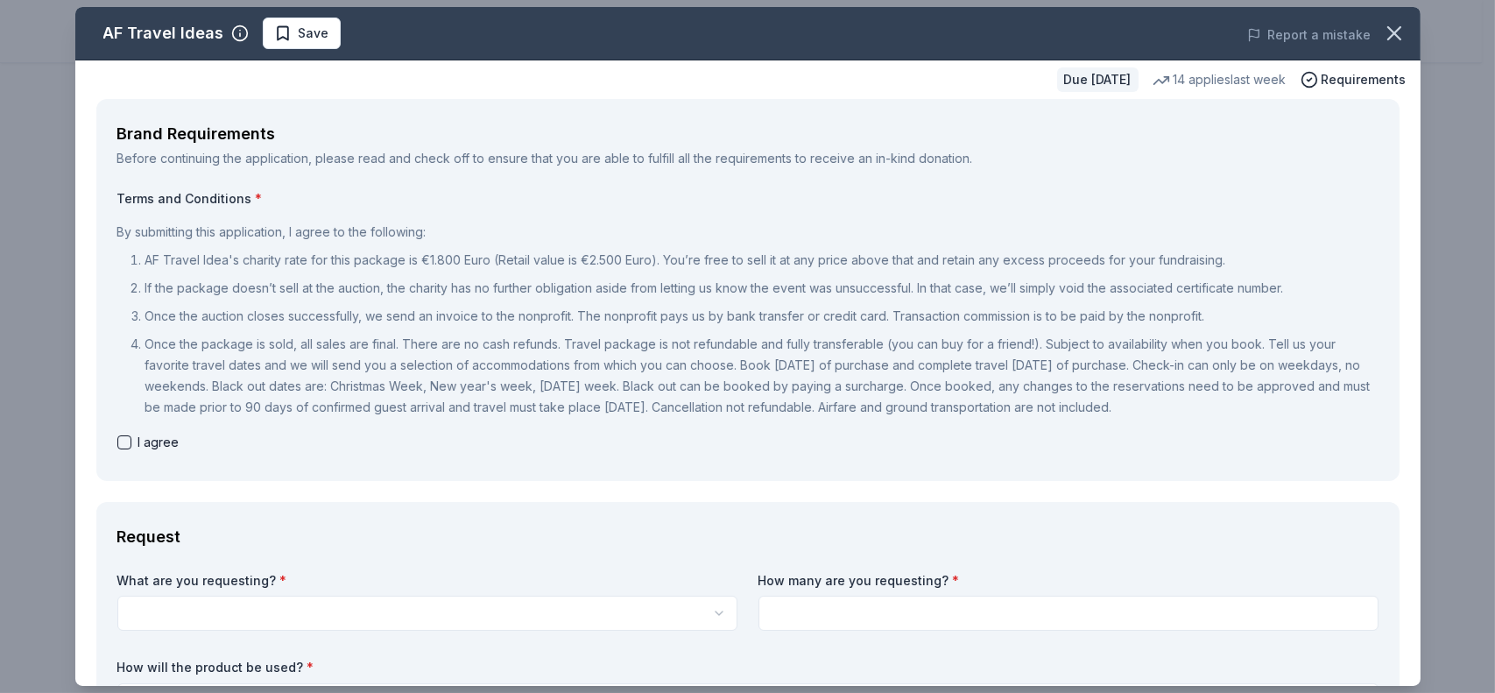
click at [124, 440] on button "button" at bounding box center [124, 442] width 14 height 14
checkbox input "true"
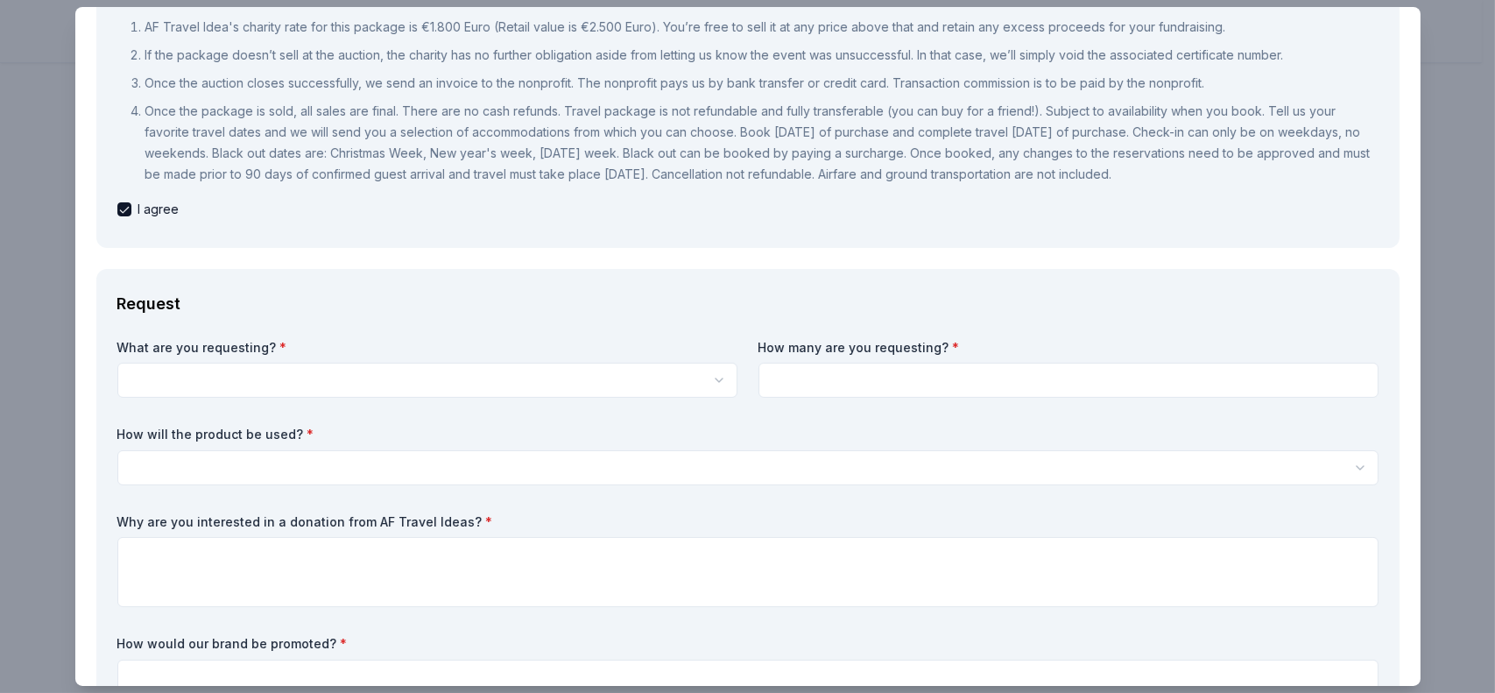
scroll to position [234, 0]
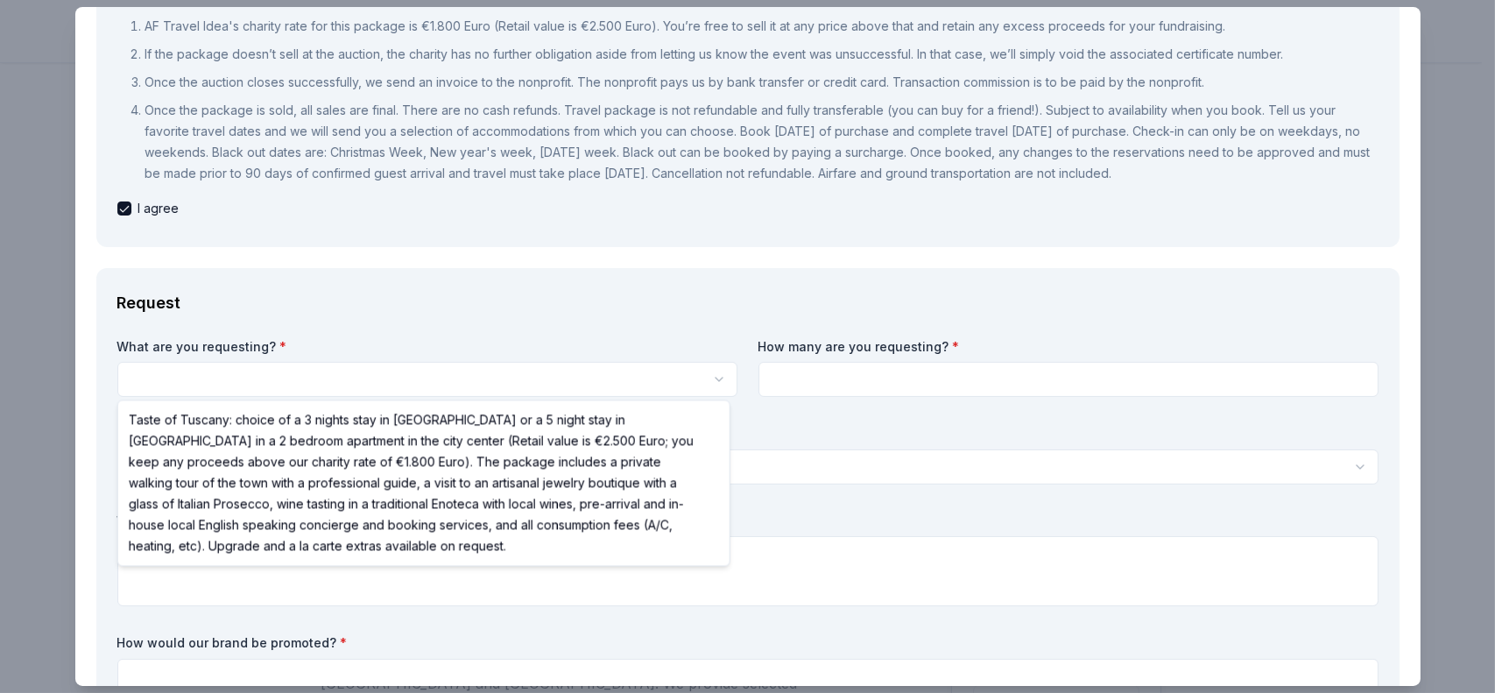
scroll to position [0, 0]
select select "Taste of Tuscany: choice of a 3 nights stay in Florence or a 5 night stay in Co…"
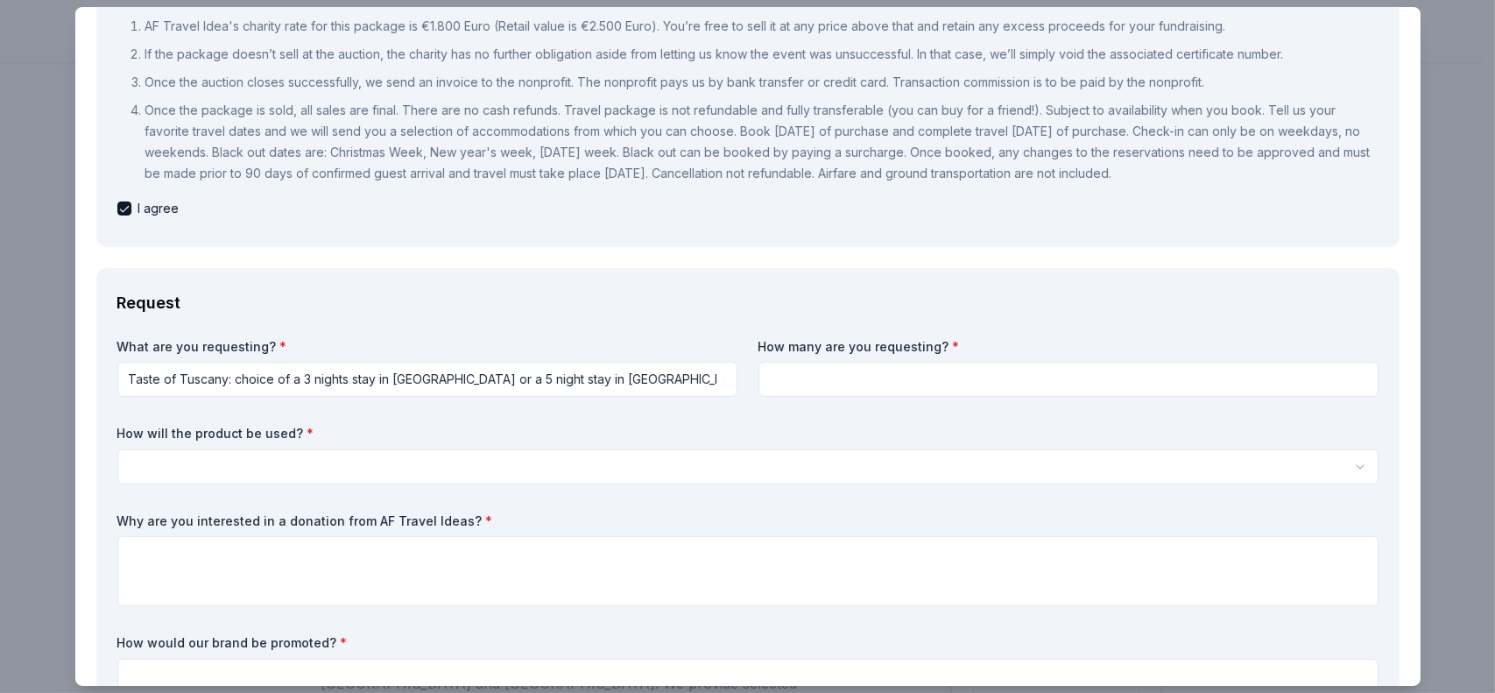
click at [792, 371] on input at bounding box center [1068, 379] width 620 height 35
